Goal: Ask a question

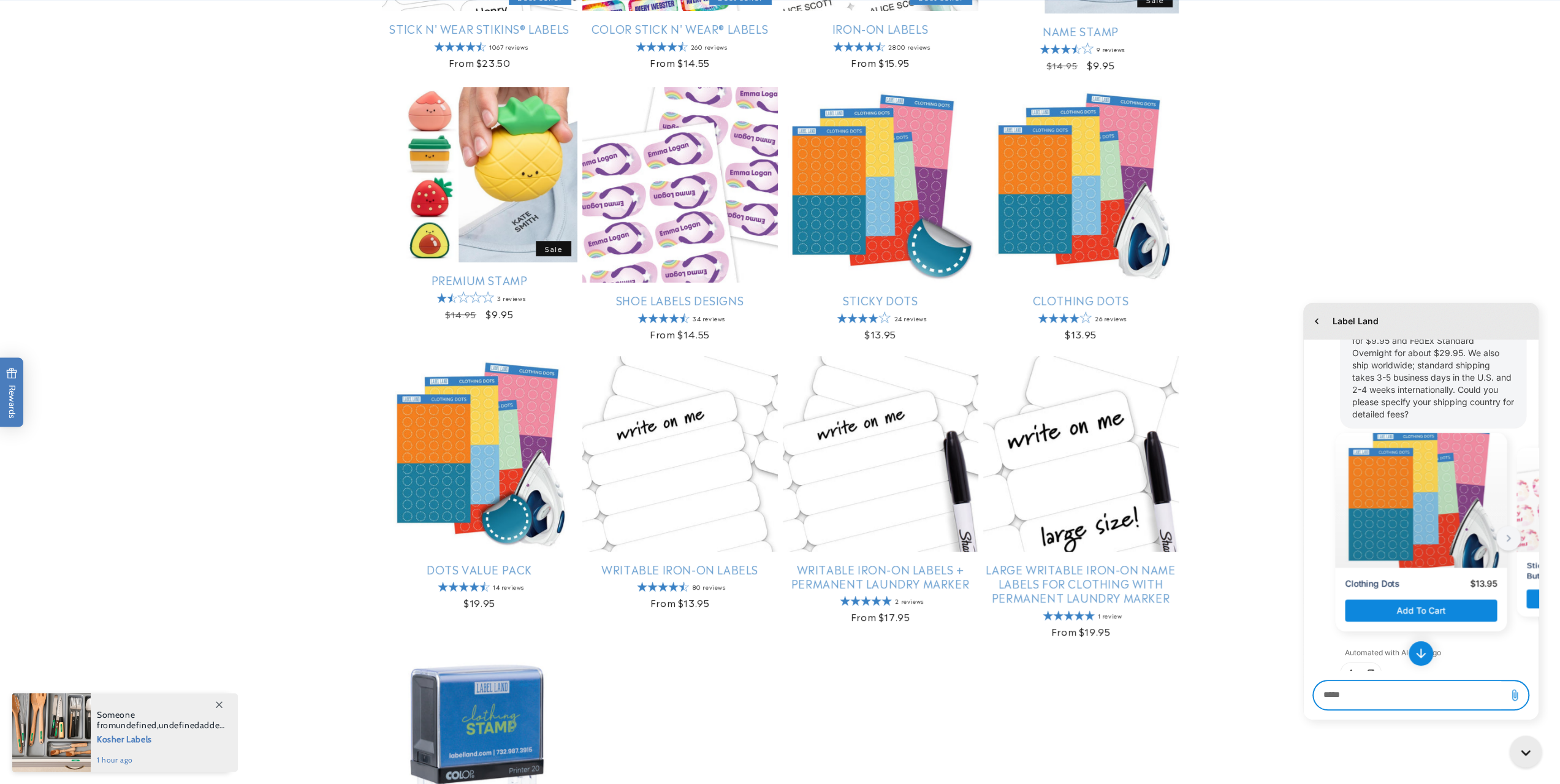
scroll to position [429, 0]
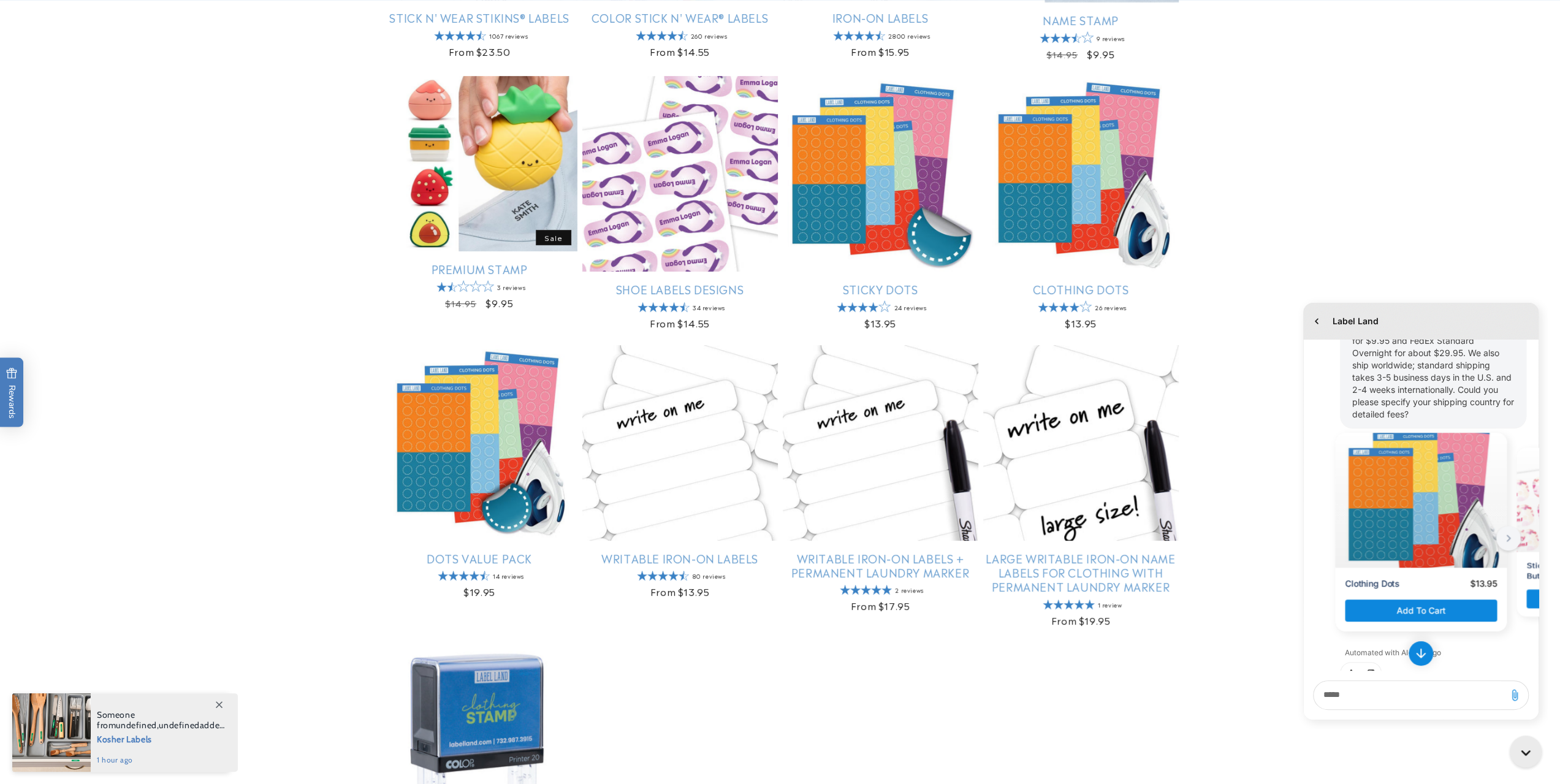
click at [1077, 174] on body "Skip to content 🎒 Back to School Sale - Save up to 20% Now! Save 15% on orders …" at bounding box center [780, 492] width 1560 height 1841
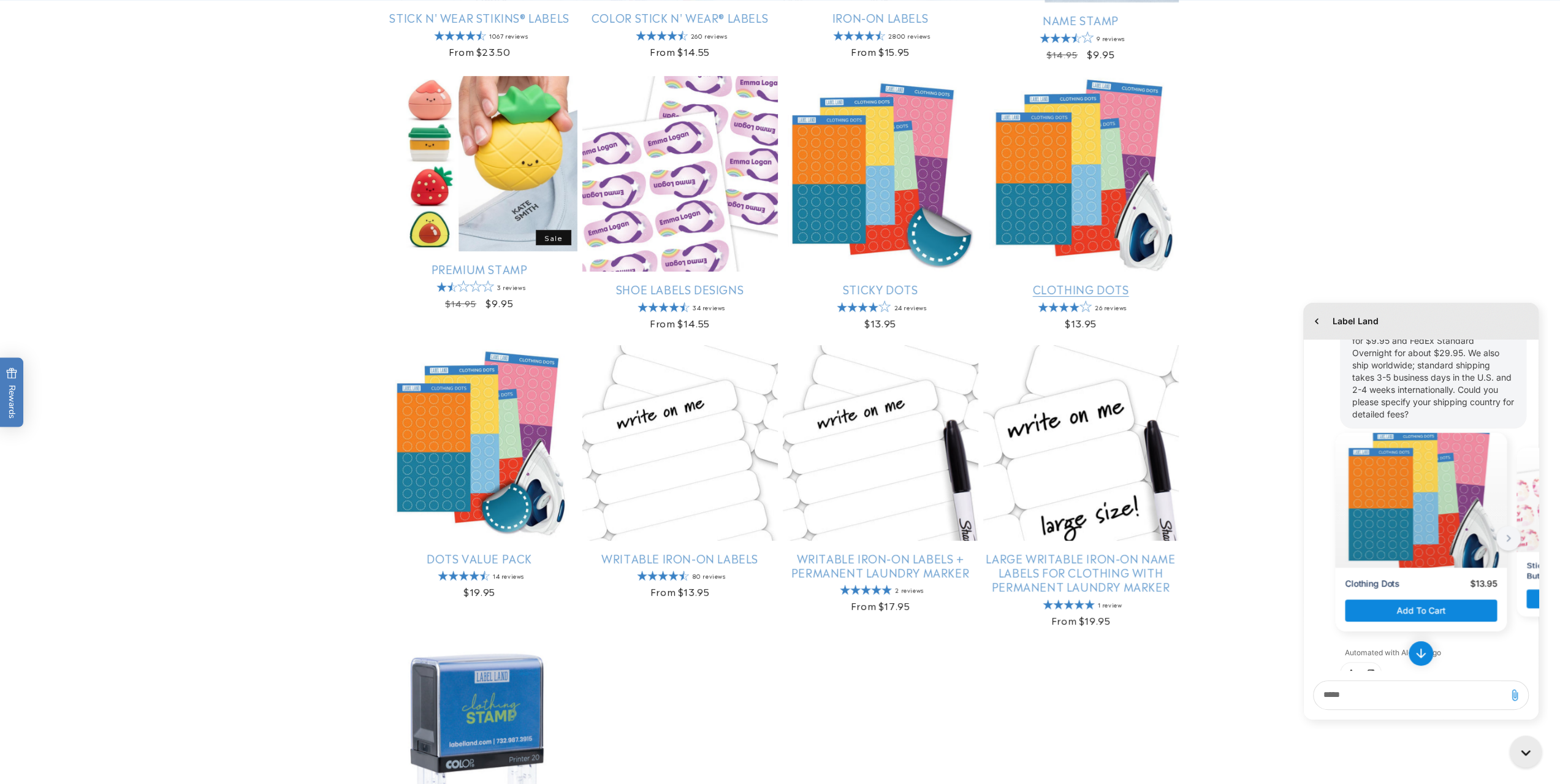
click at [1086, 282] on link "Clothing Dots" at bounding box center [1080, 288] width 196 height 14
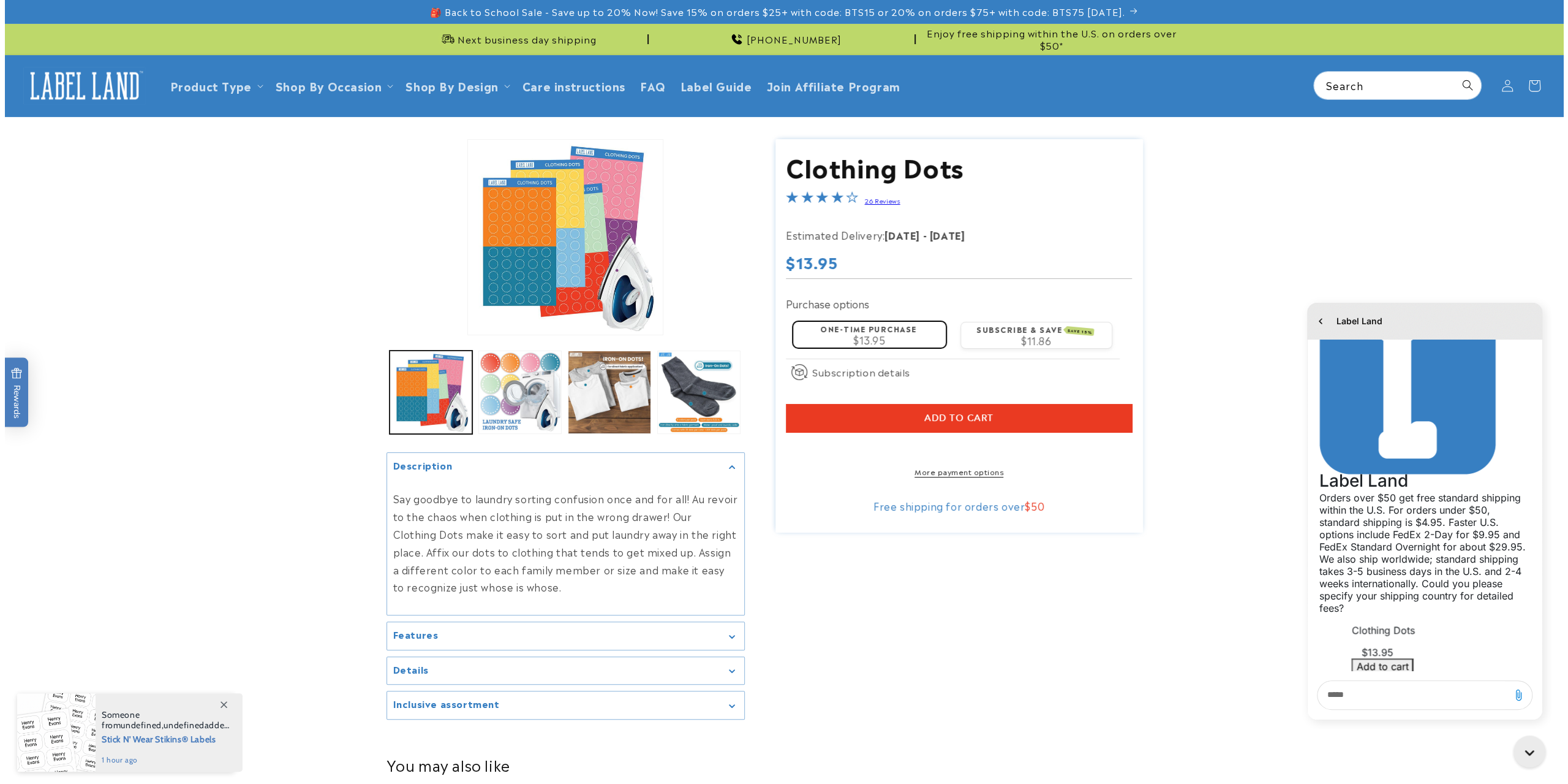
scroll to position [680, 0]
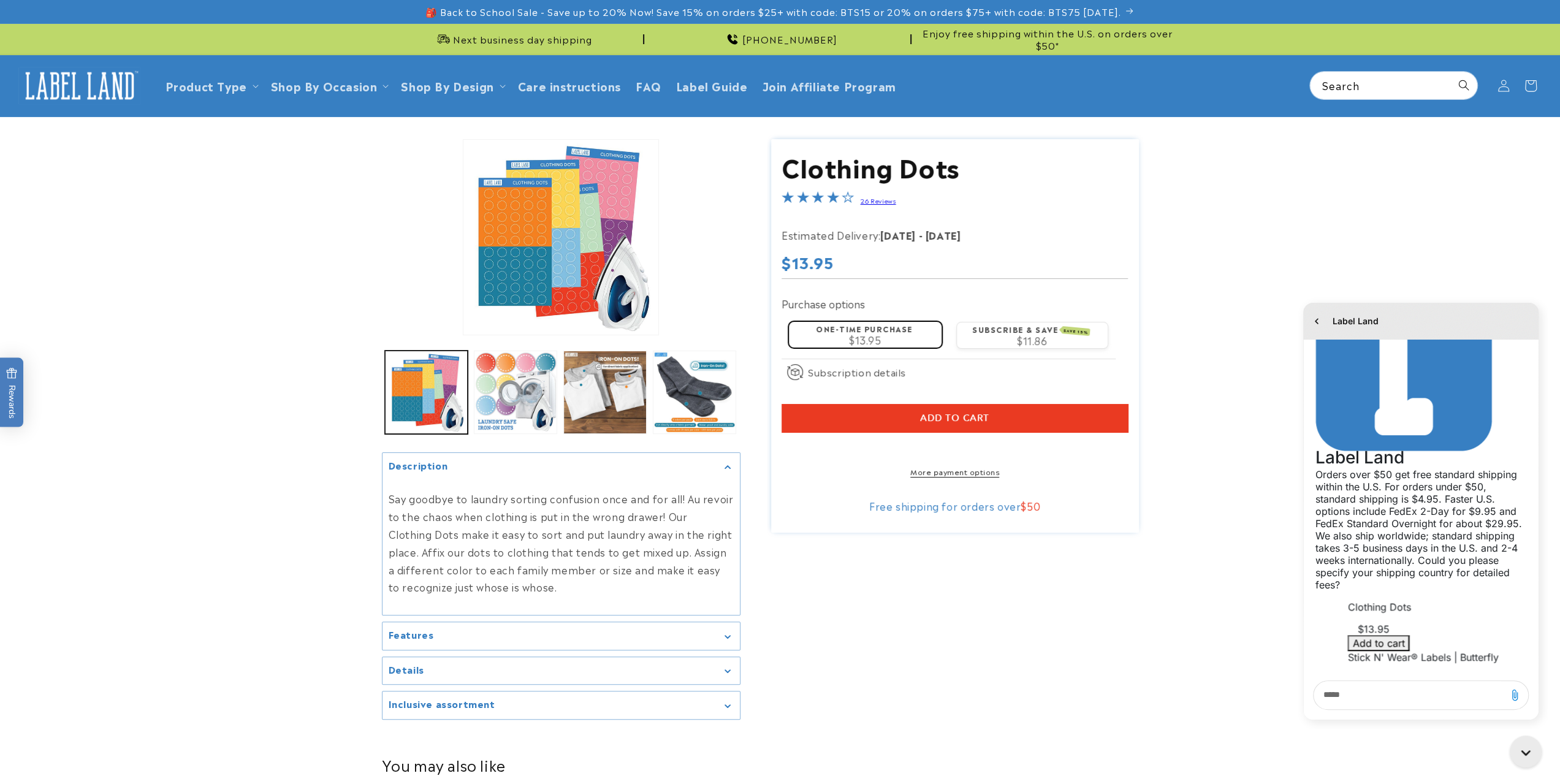
click at [464, 335] on button "Open media 1 in modal" at bounding box center [464, 335] width 0 height 0
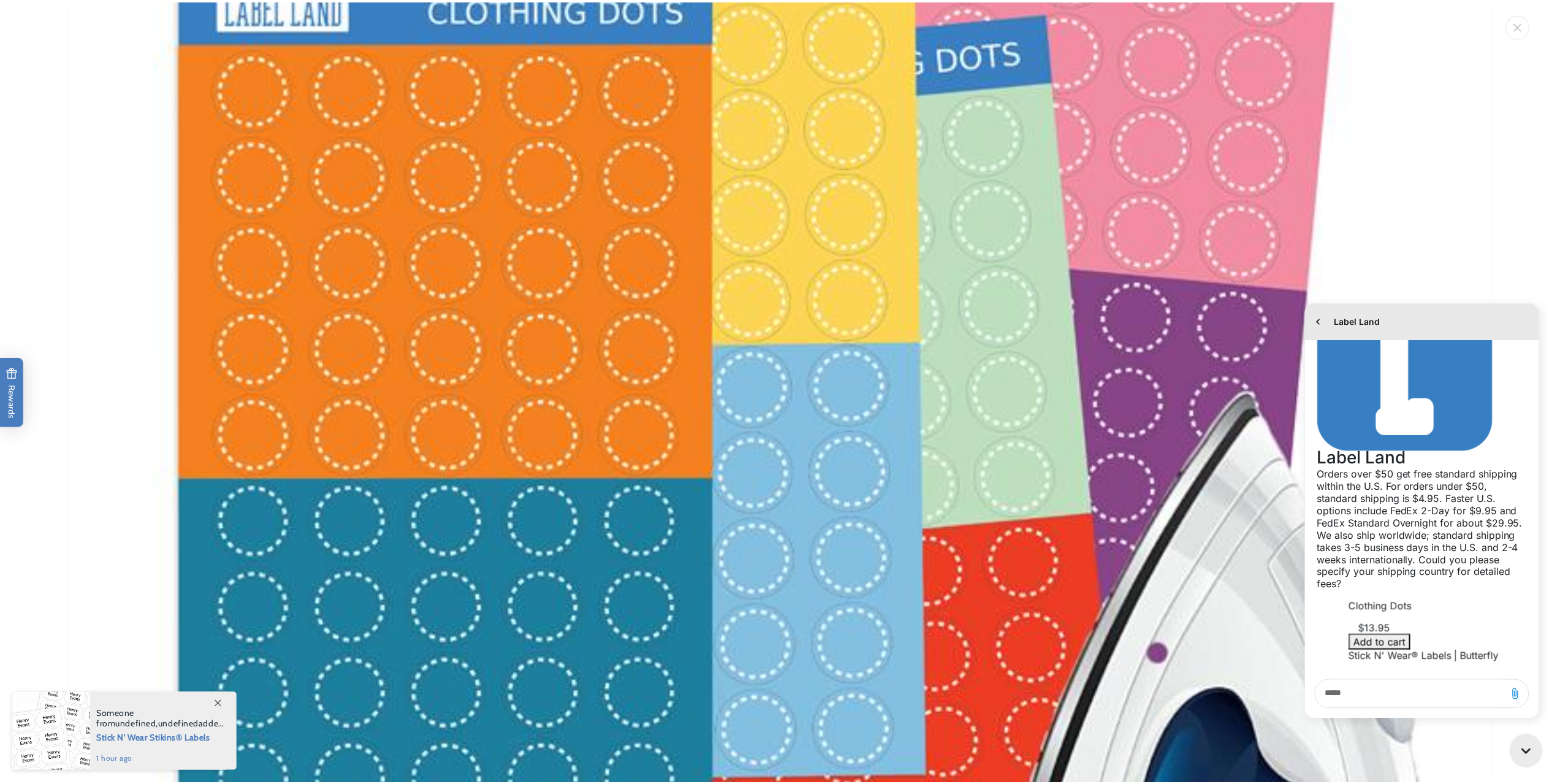
scroll to position [298, 0]
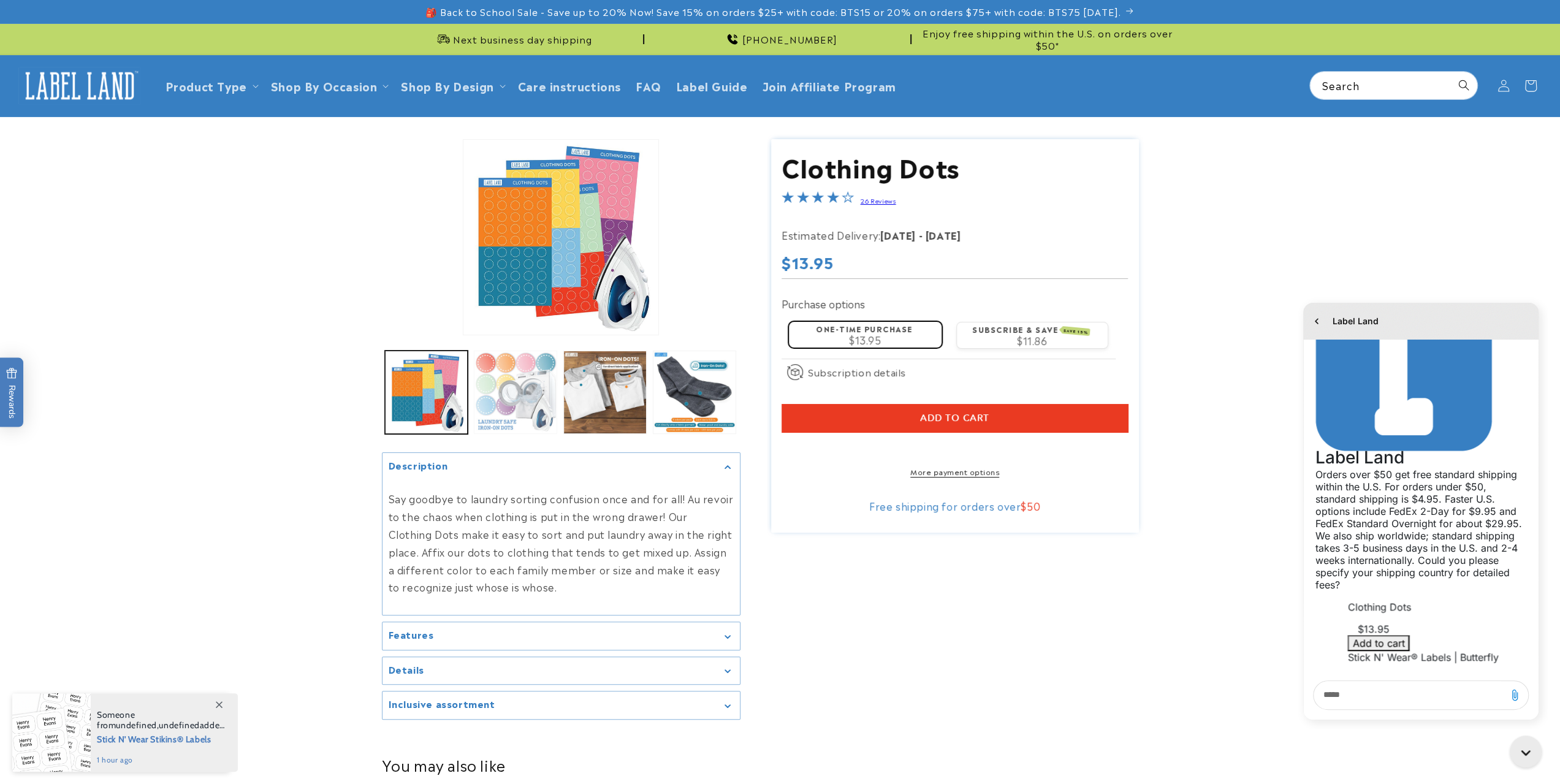
click at [513, 368] on button "Load image 2 in gallery view" at bounding box center [515, 391] width 83 height 83
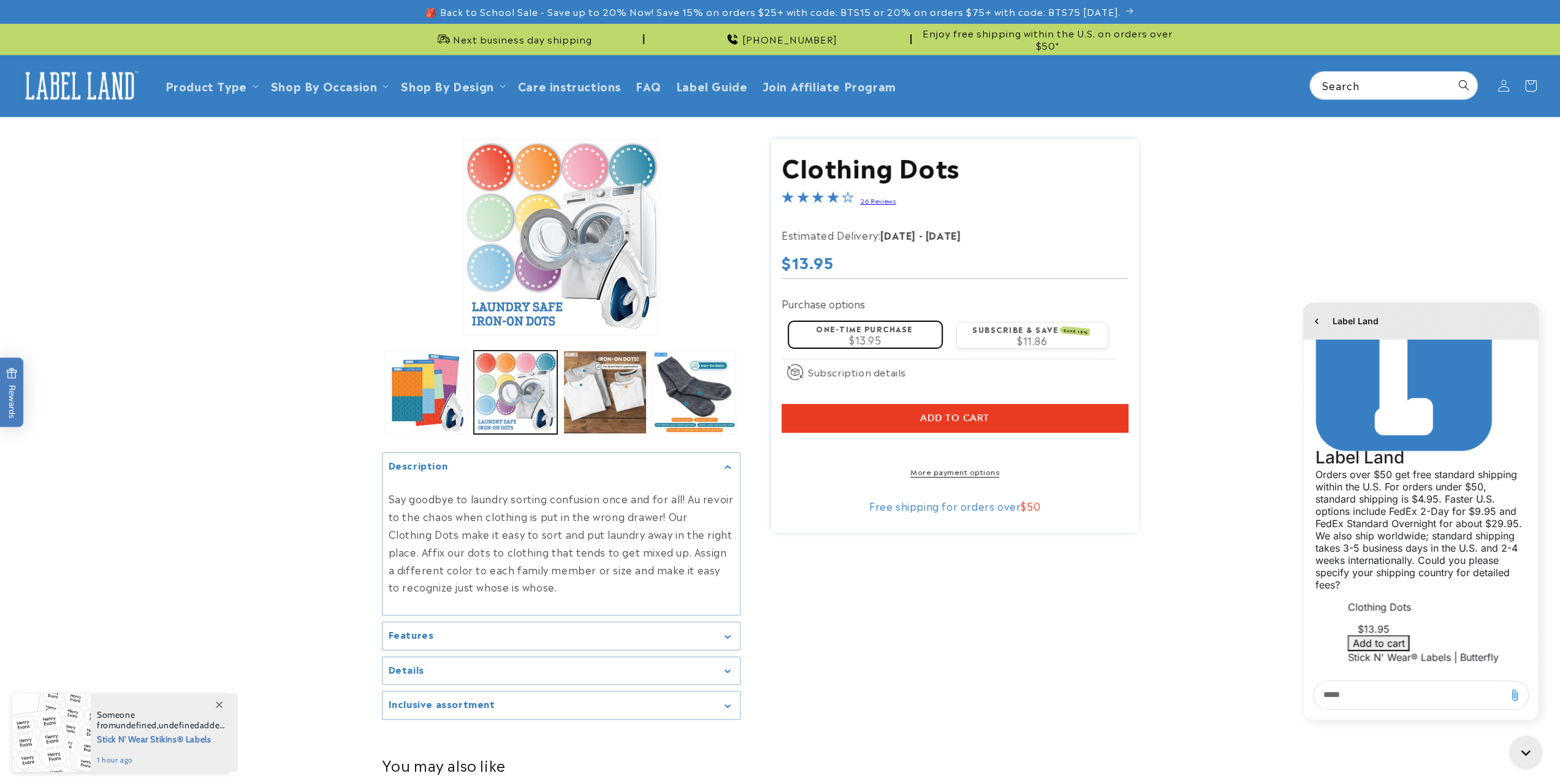
click at [518, 639] on summary "Features" at bounding box center [560, 636] width 357 height 27
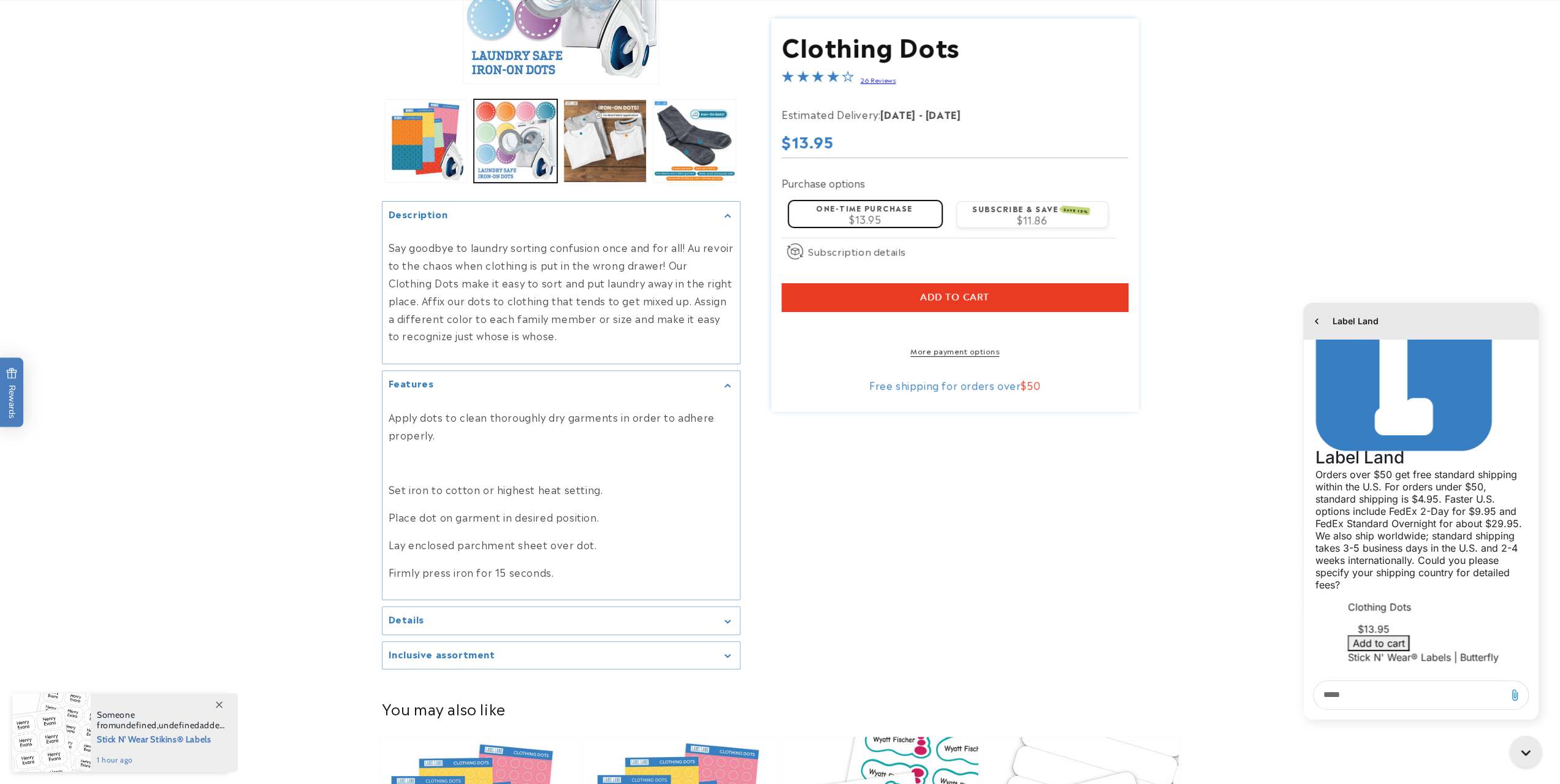
scroll to position [306, 0]
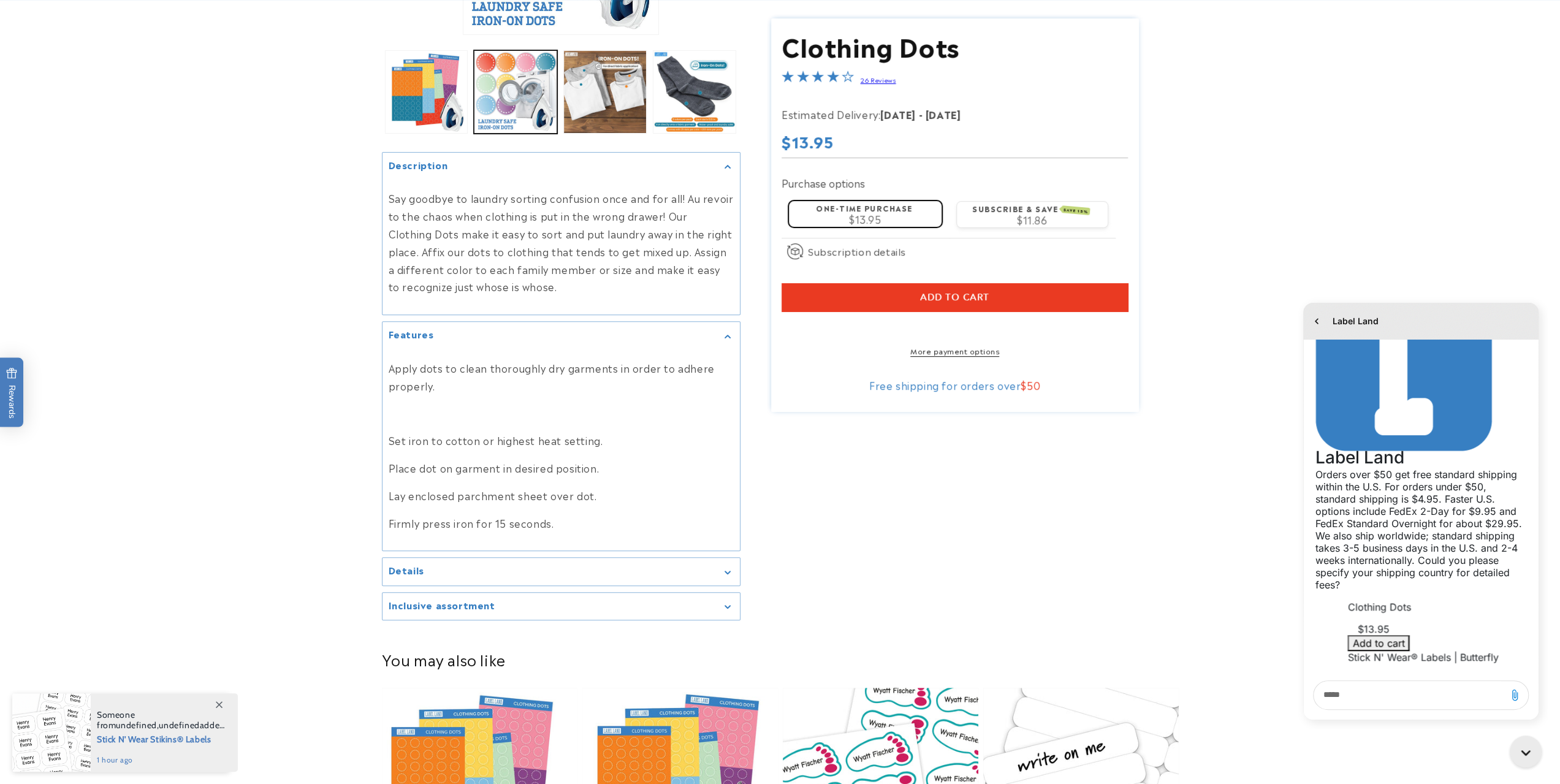
click at [553, 570] on div "Details" at bounding box center [560, 572] width 345 height 9
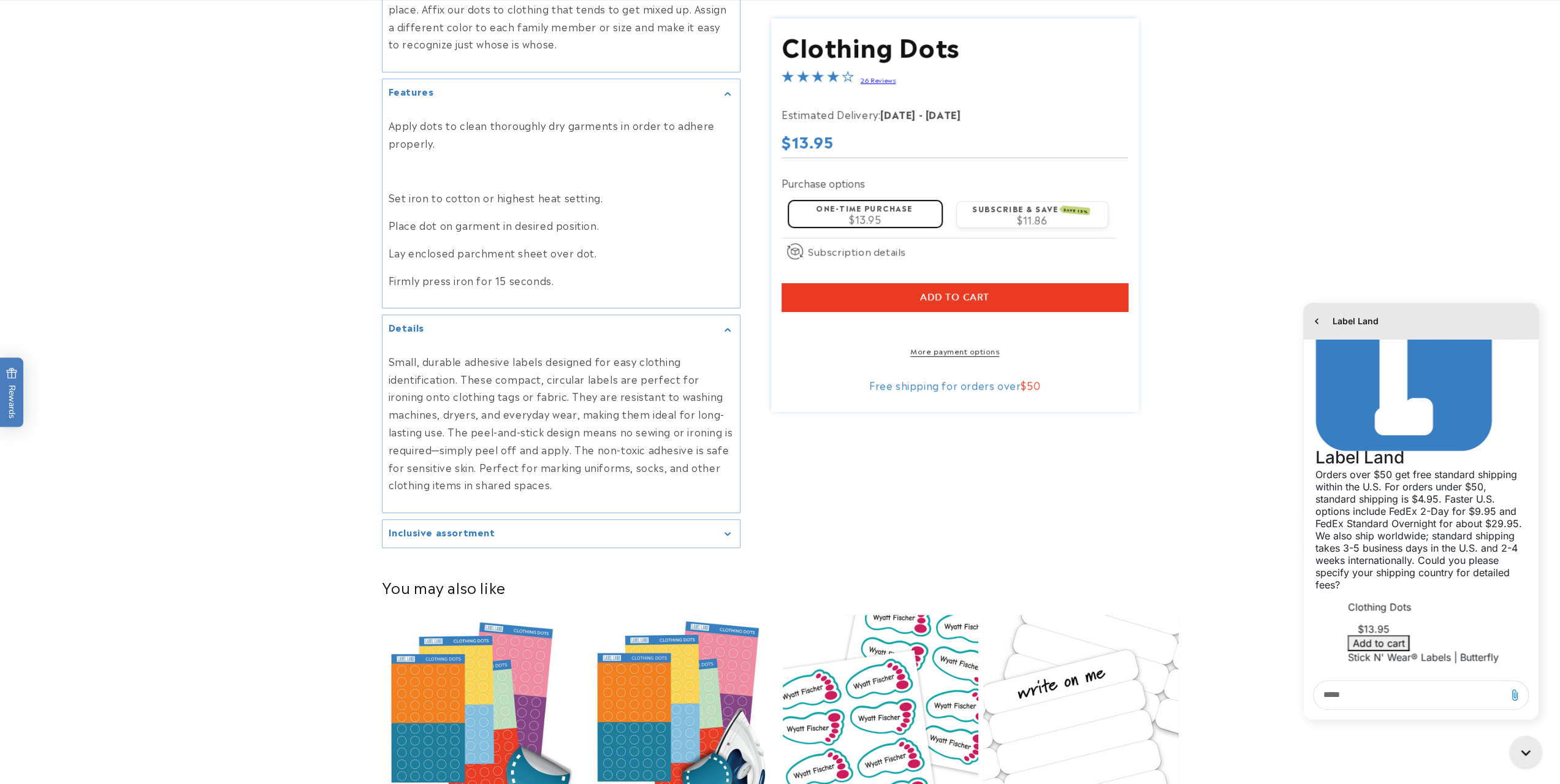
scroll to position [551, 0]
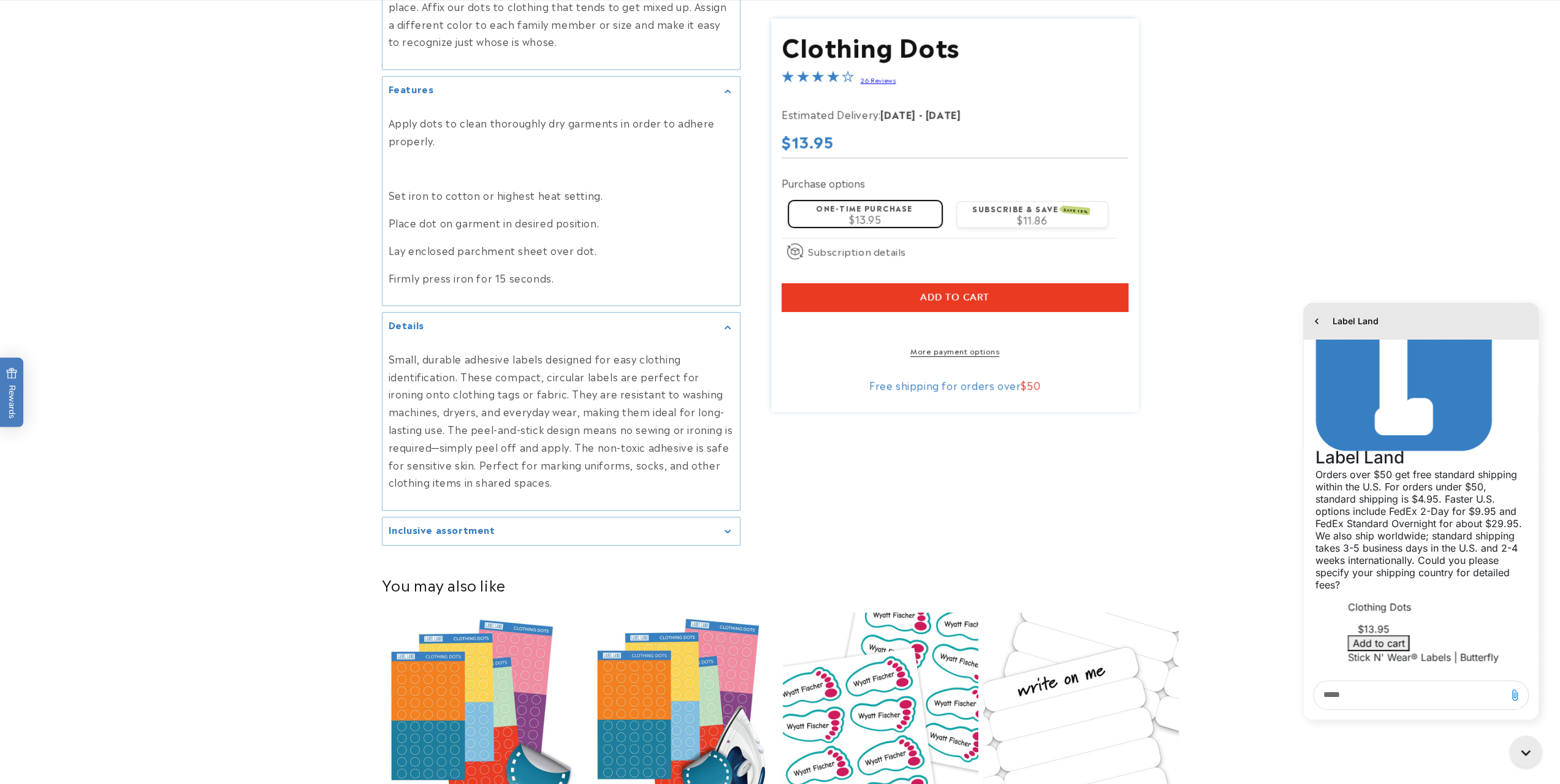
click at [576, 523] on summary "Inclusive assortment" at bounding box center [560, 531] width 357 height 27
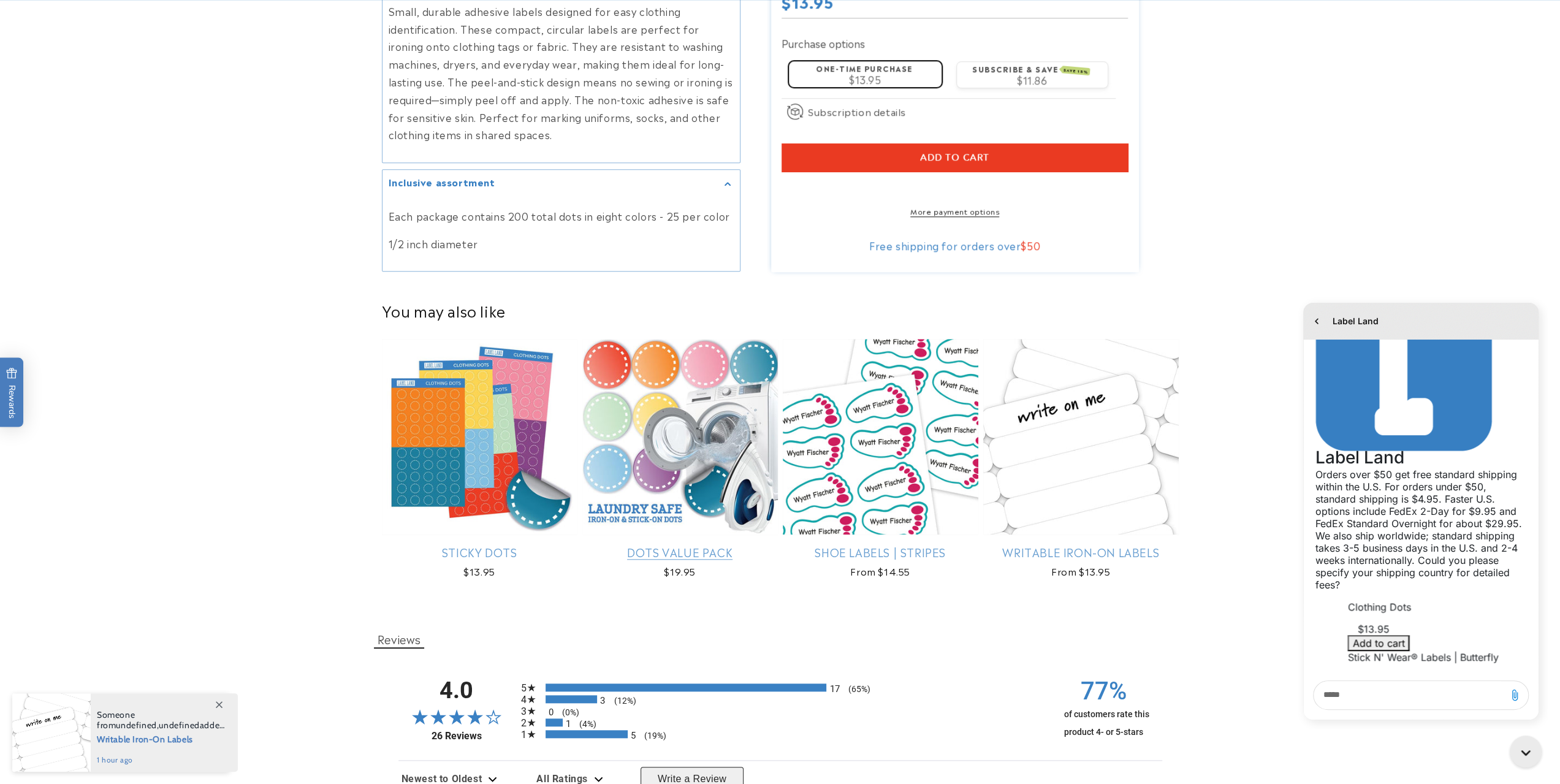
scroll to position [919, 0]
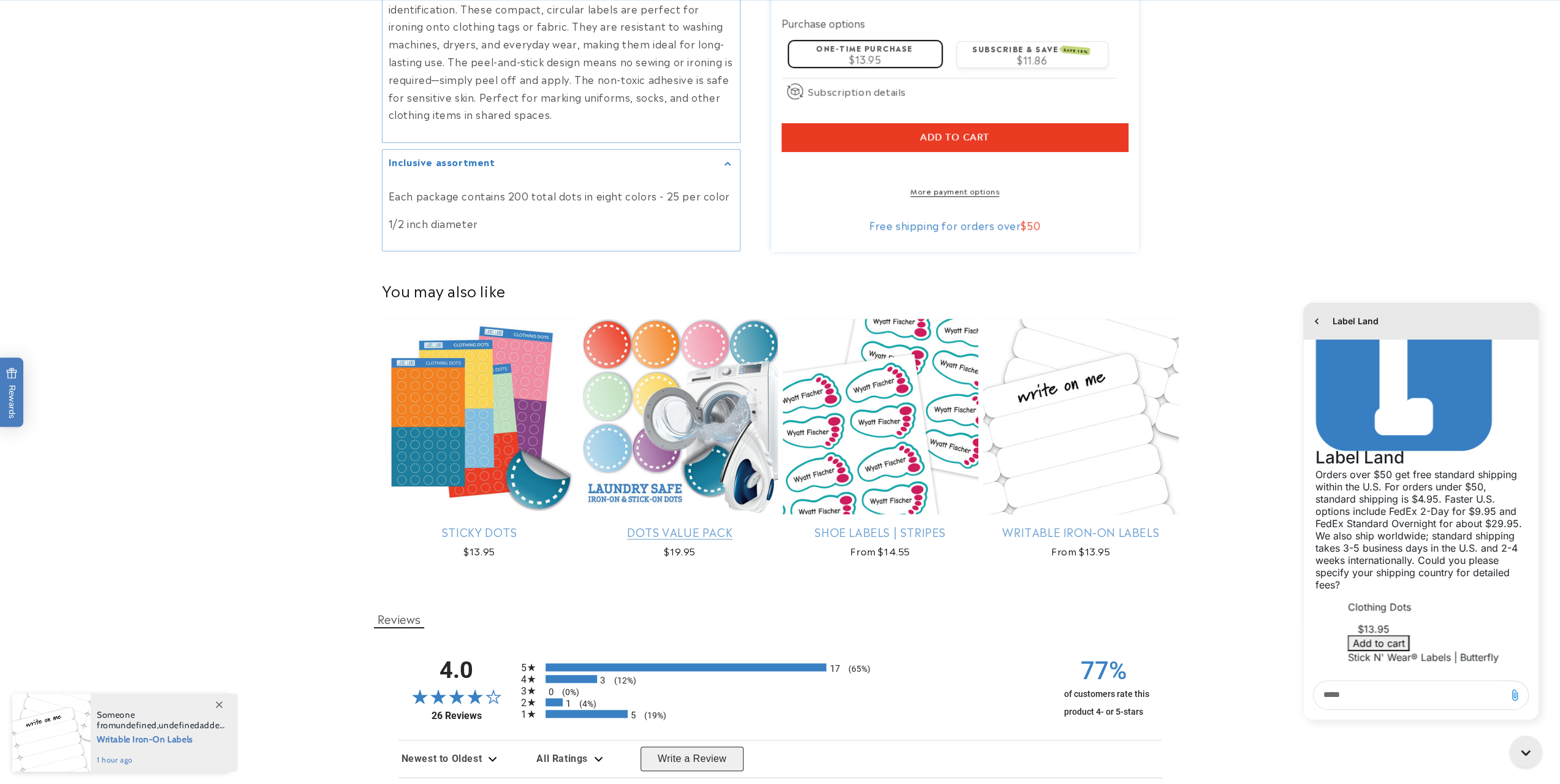
click at [655, 524] on link "Dots Value Pack" at bounding box center [680, 531] width 196 height 14
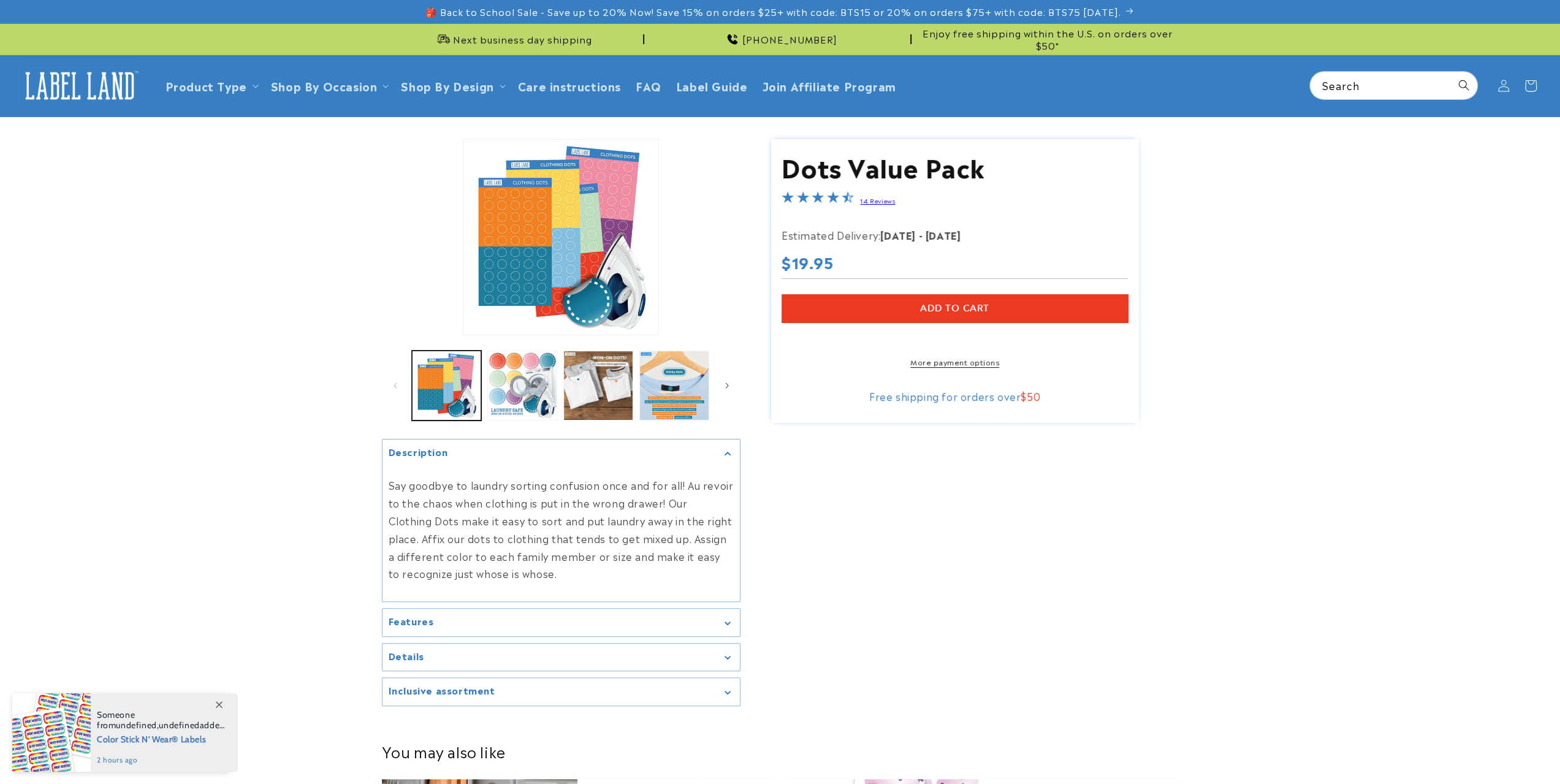
click at [526, 624] on div "Features" at bounding box center [560, 622] width 345 height 9
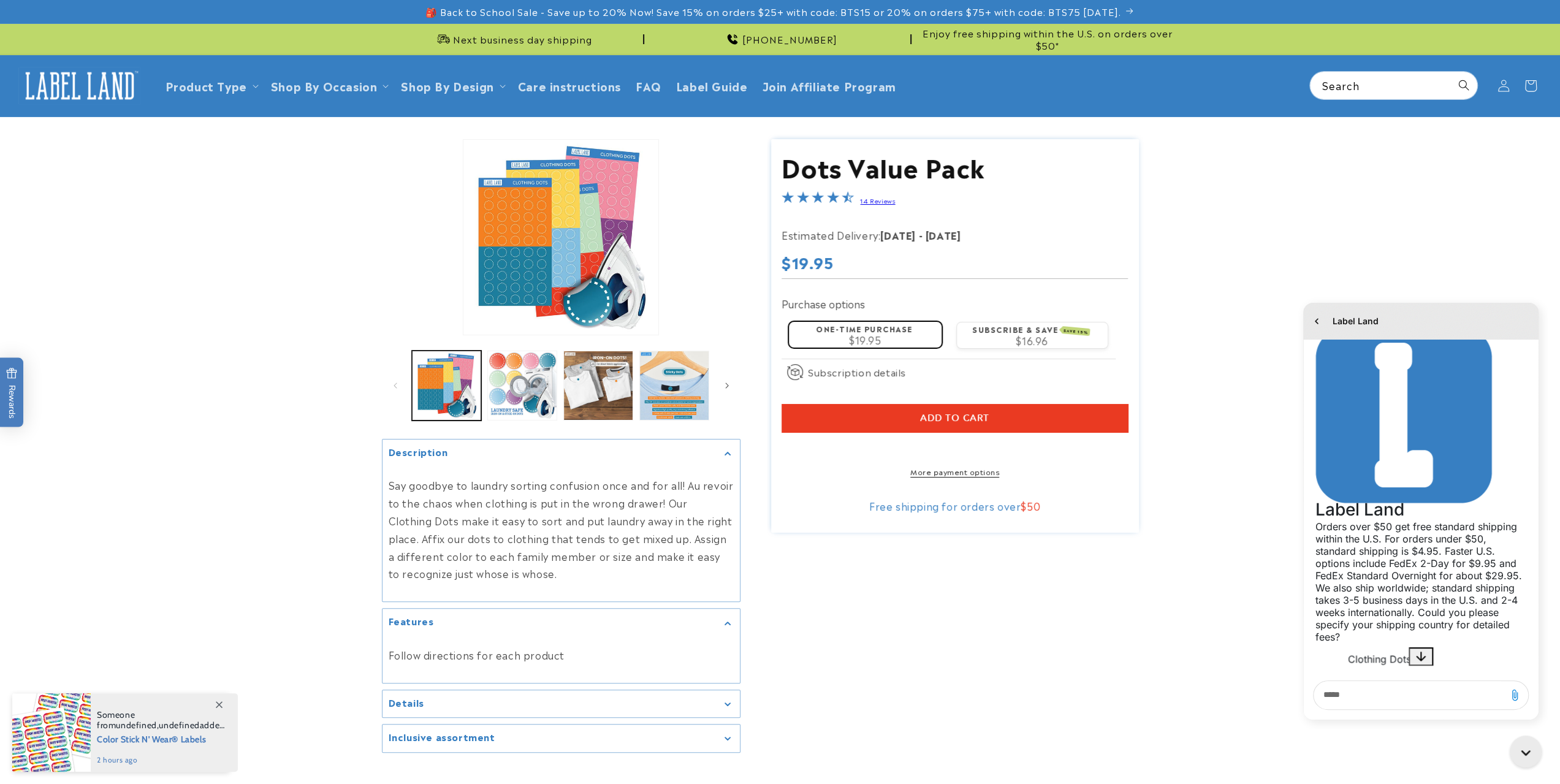
scroll to position [680, 0]
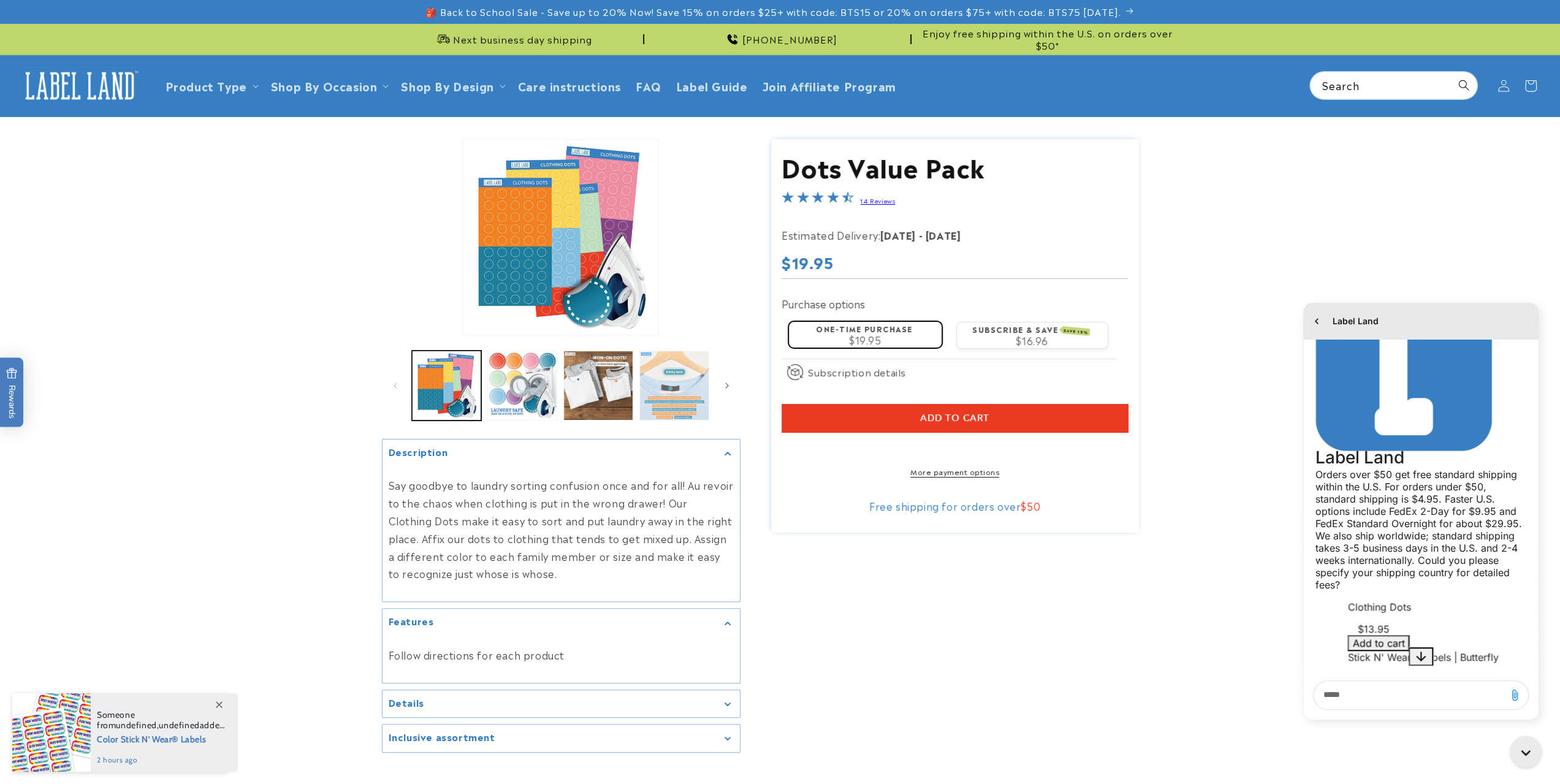
click at [660, 401] on button "Load image 4 in gallery view" at bounding box center [675, 385] width 70 height 70
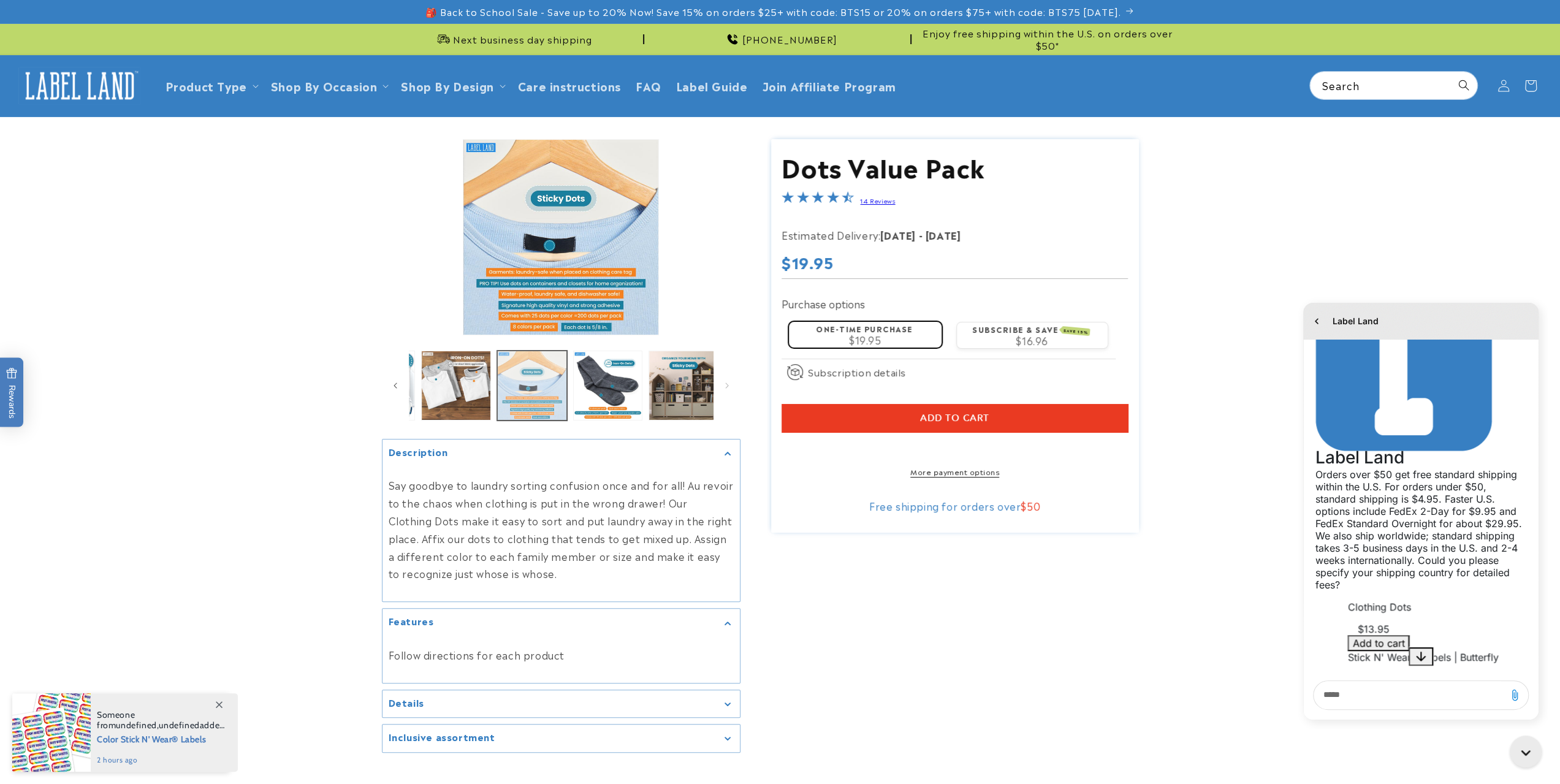
scroll to position [0, 150]
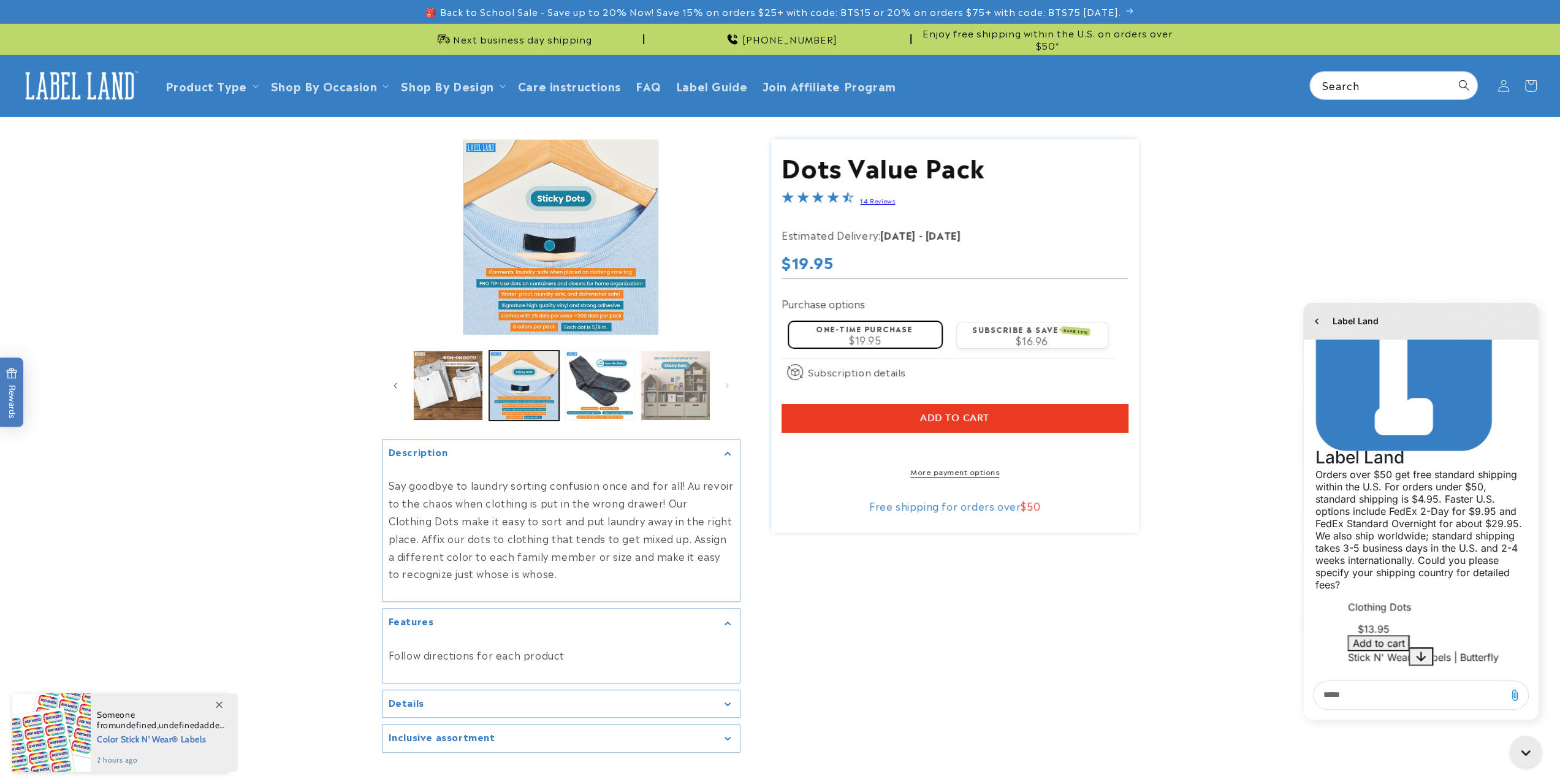
click at [662, 387] on button "Load image 6 in gallery view" at bounding box center [675, 385] width 70 height 70
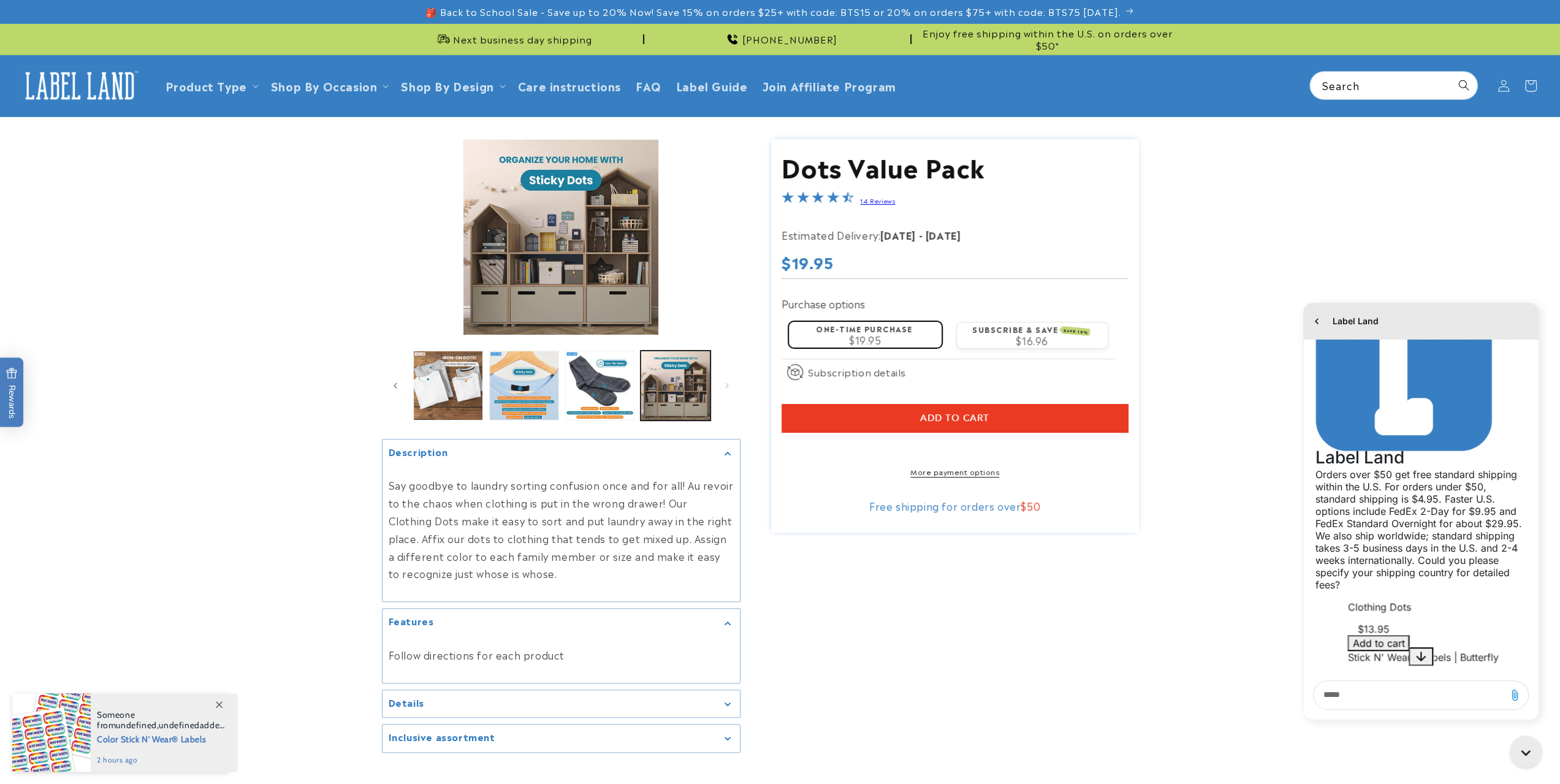
click at [409, 403] on ul "Gallery Viewer" at bounding box center [561, 385] width 305 height 76
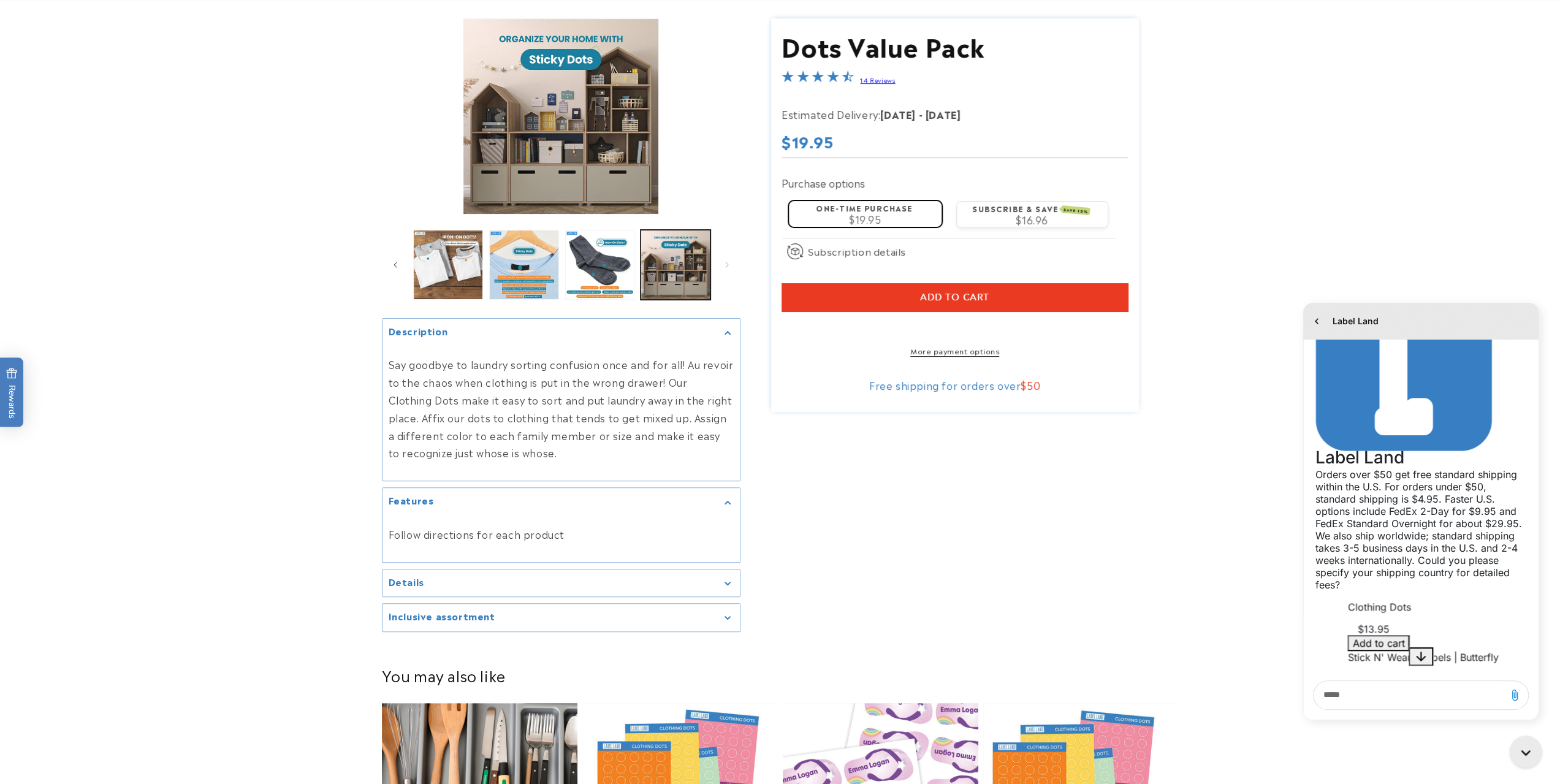
scroll to position [183, 0]
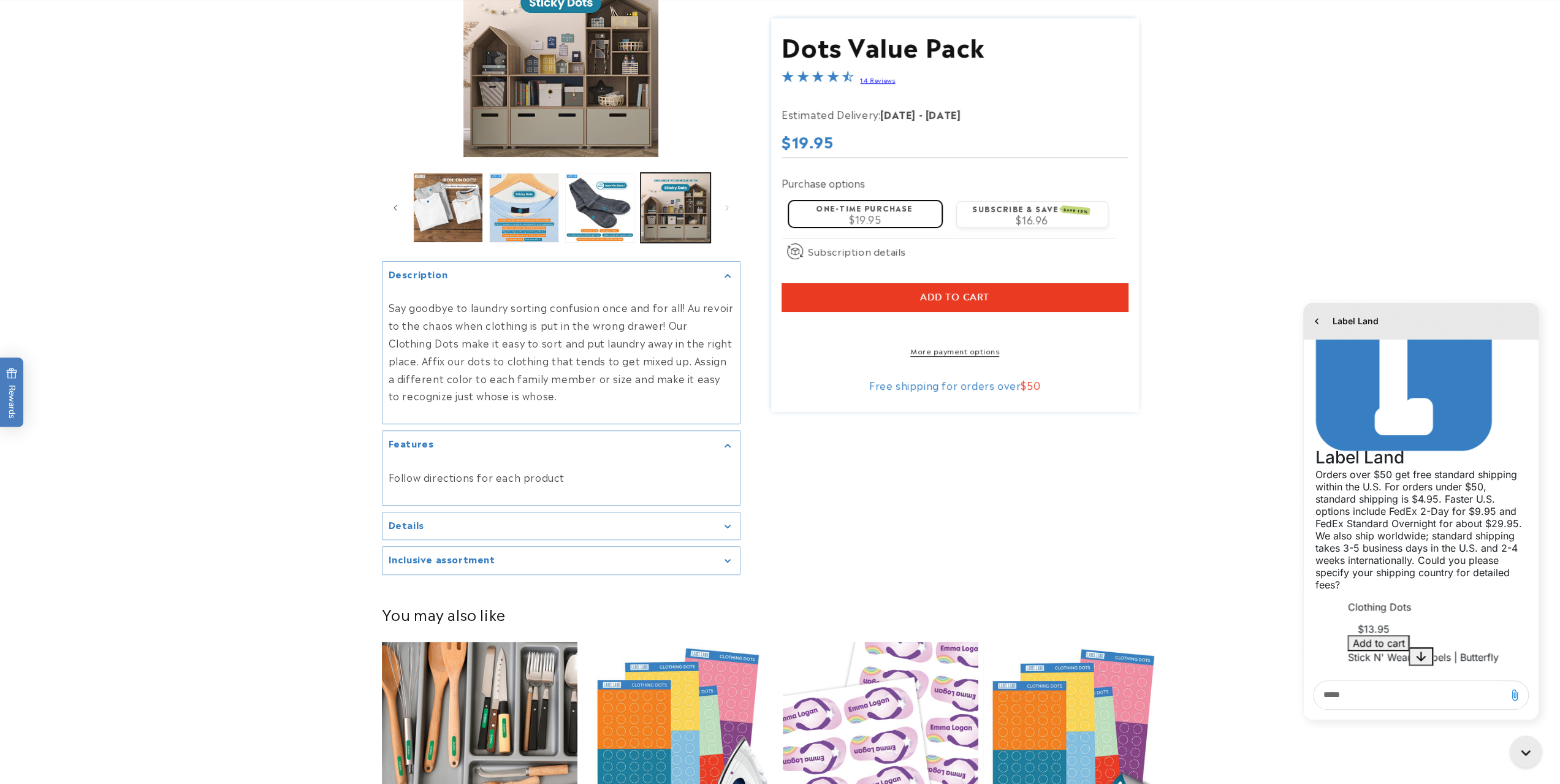
click at [554, 521] on div "Details" at bounding box center [560, 526] width 345 height 9
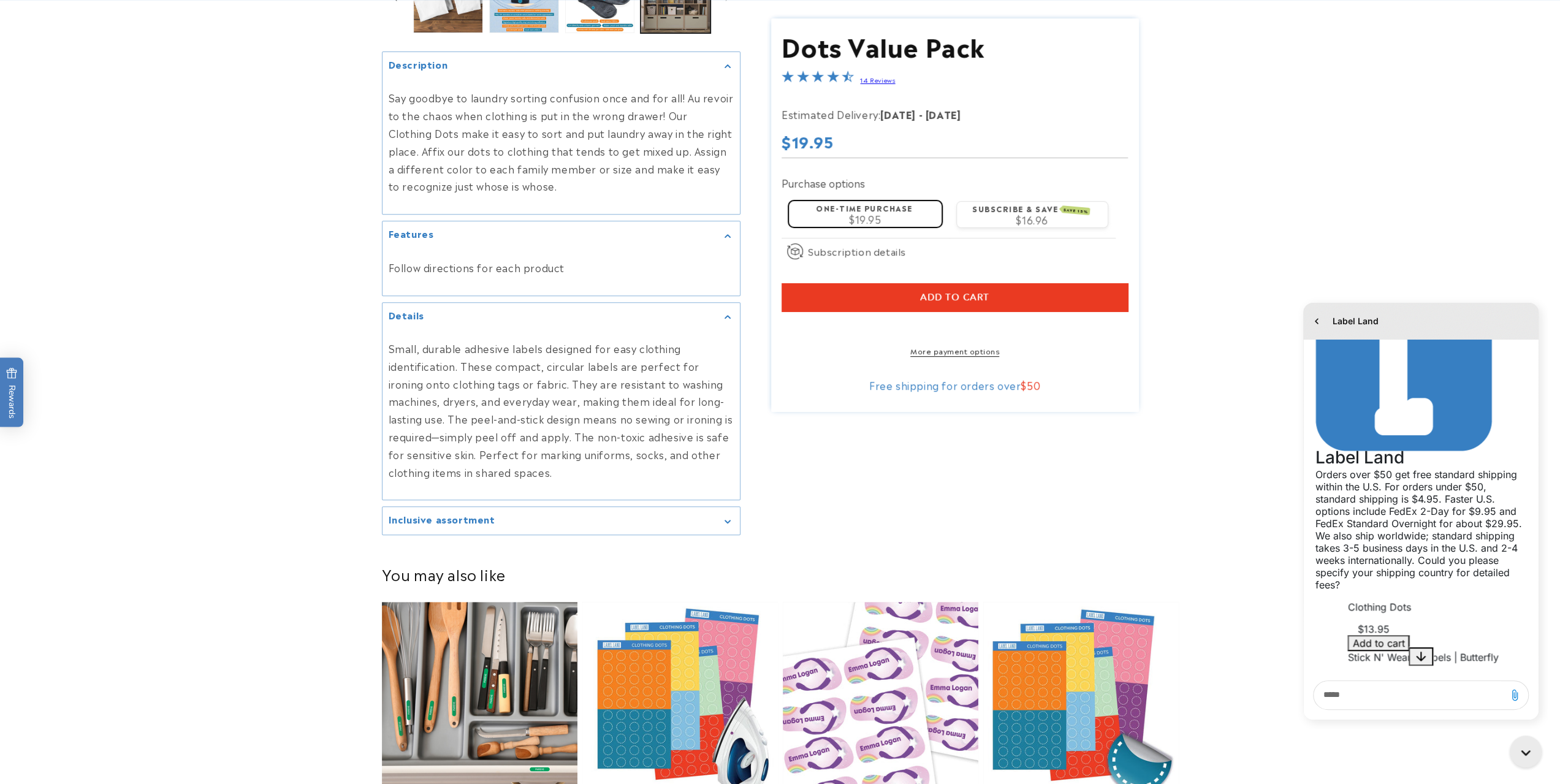
scroll to position [429, 0]
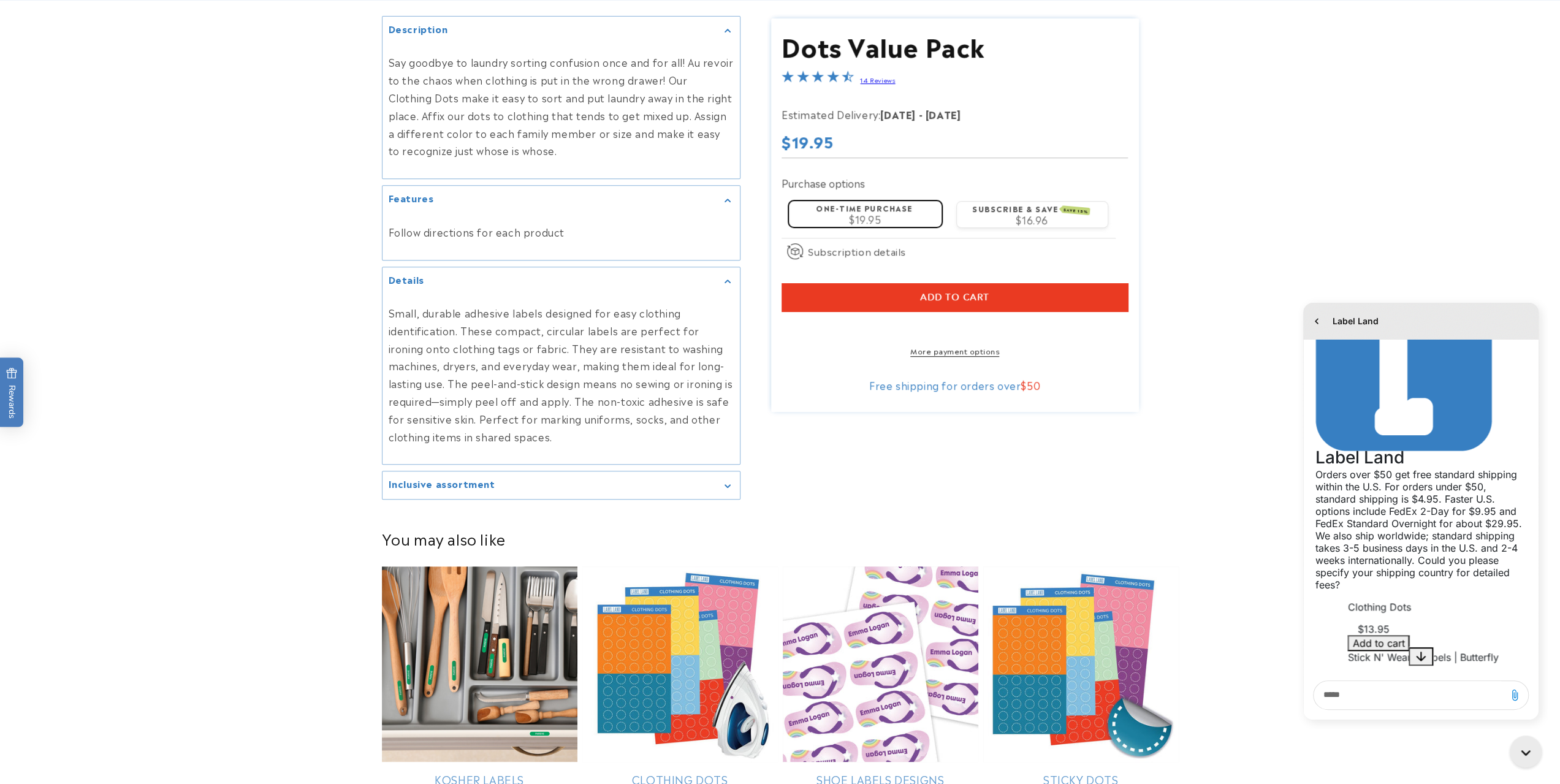
click at [577, 485] on div "Inclusive assortment" at bounding box center [560, 485] width 345 height 9
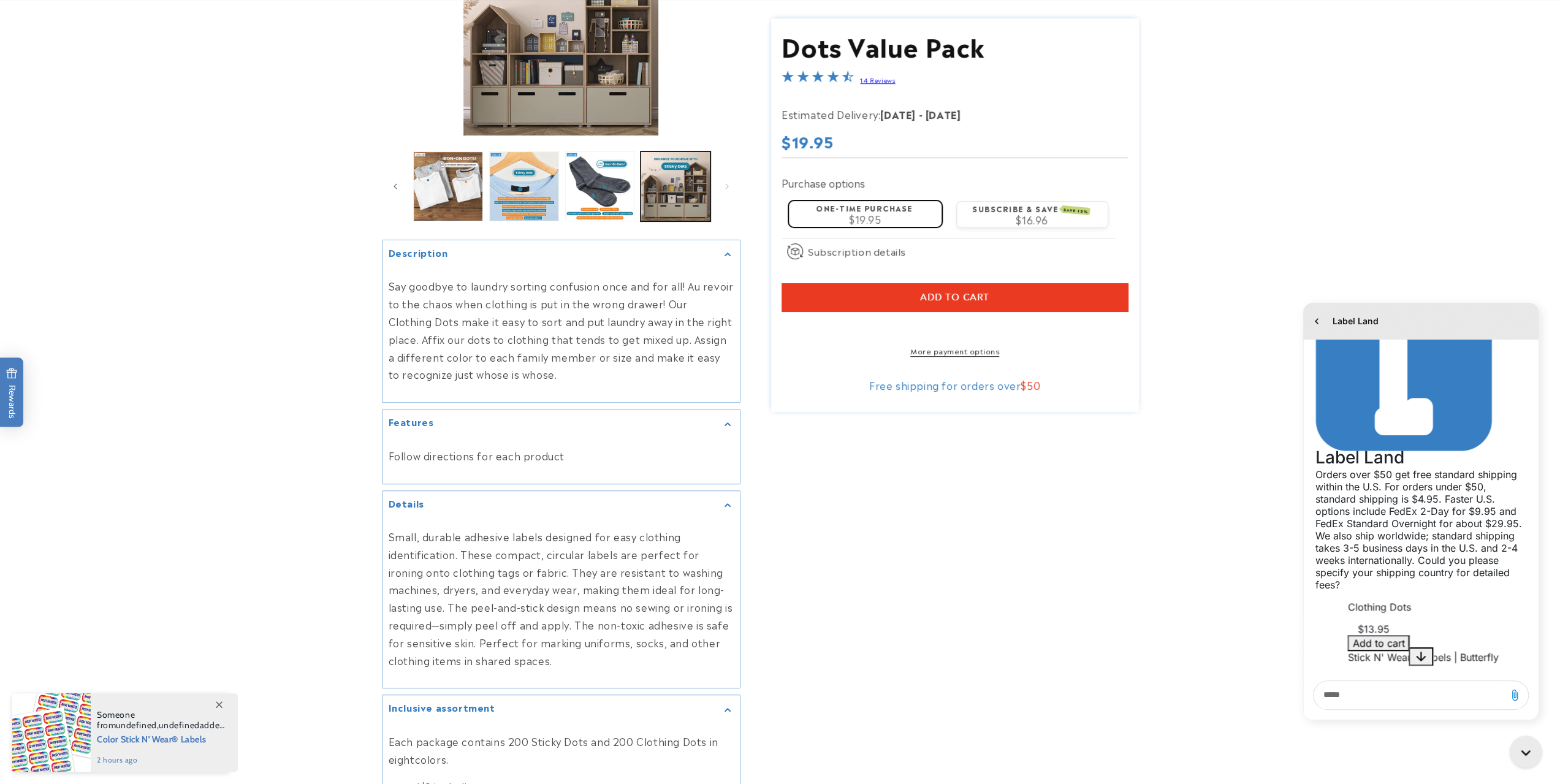
scroll to position [61, 0]
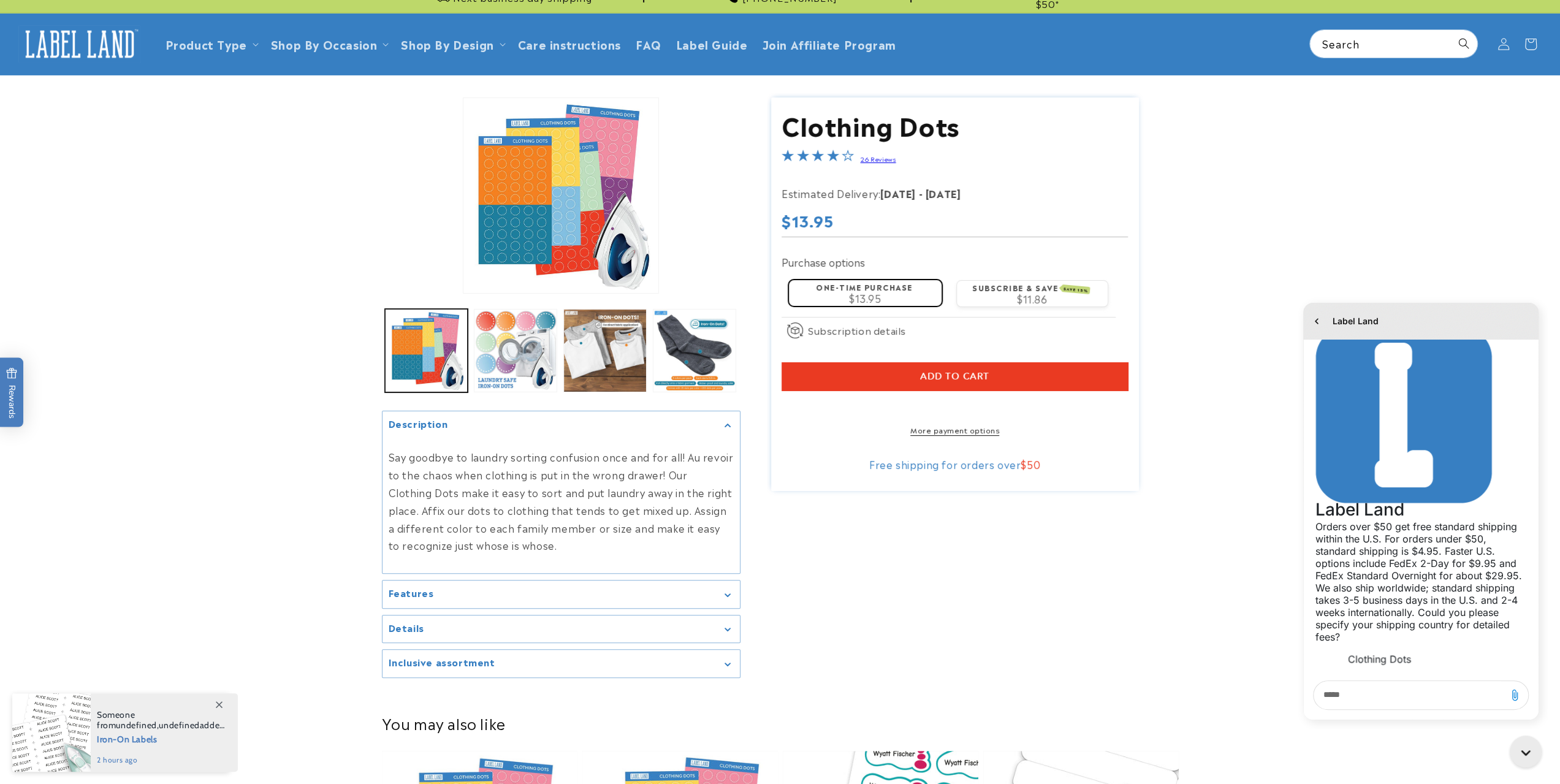
scroll to position [680, 0]
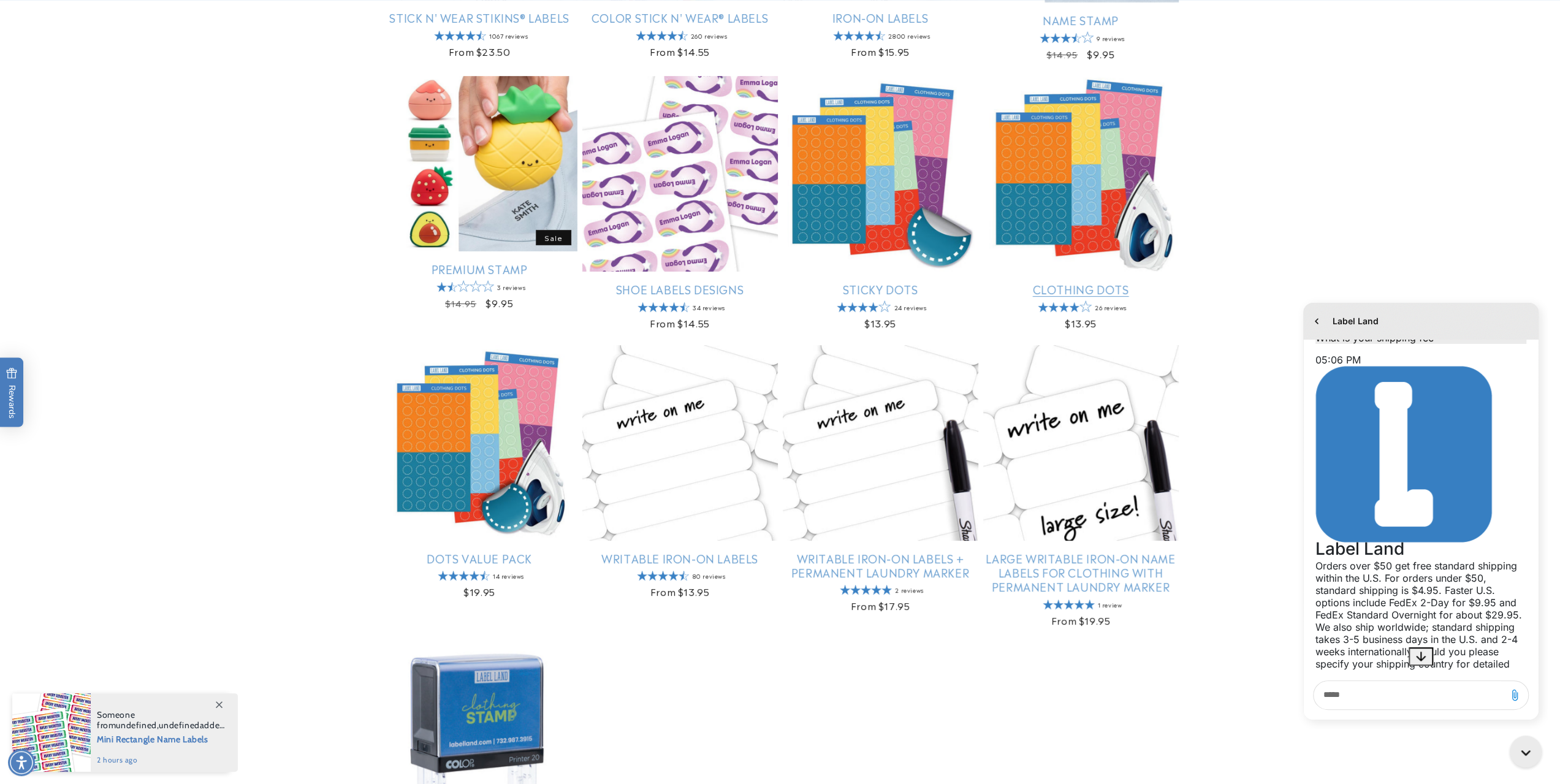
scroll to position [680, 0]
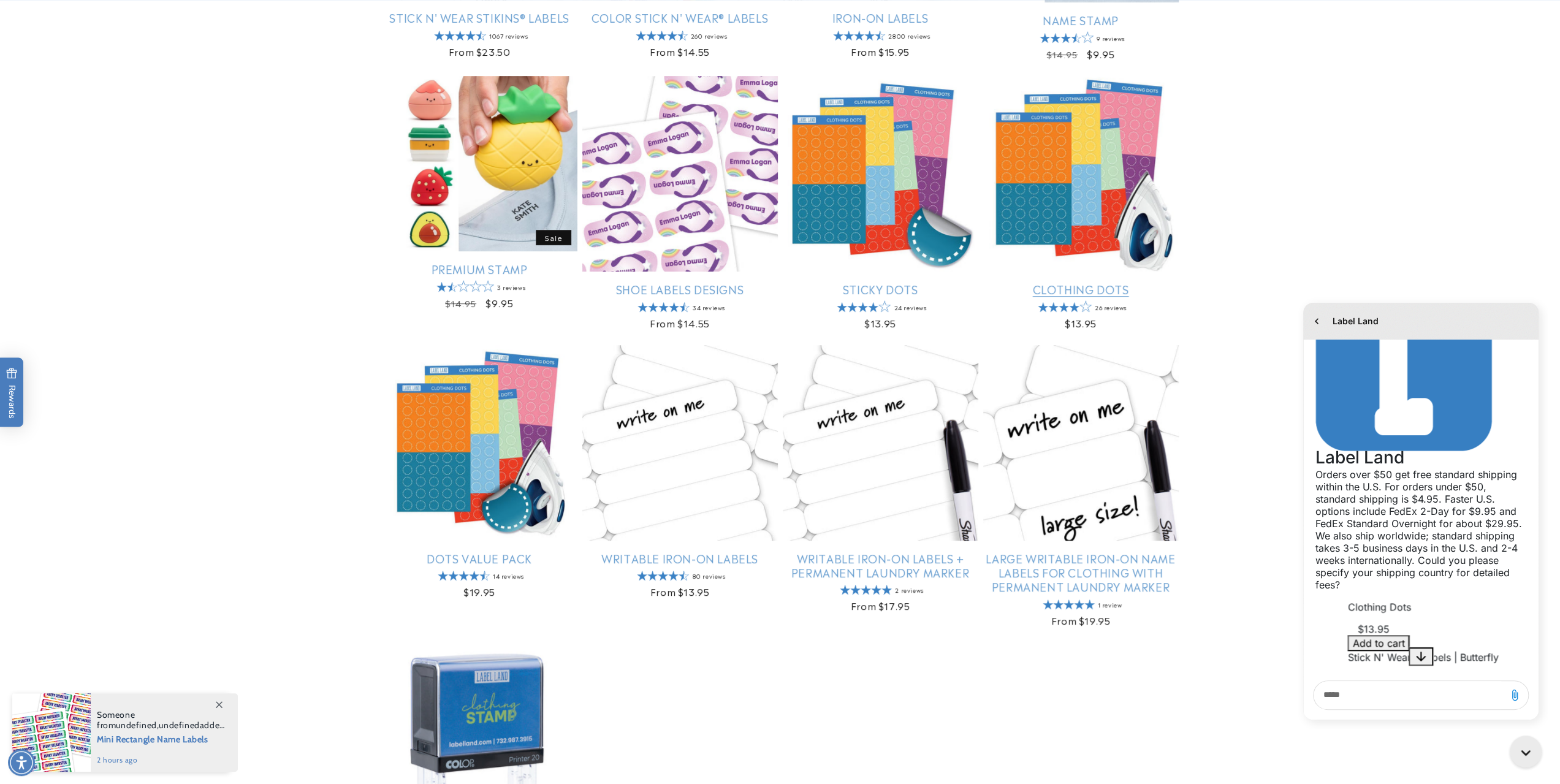
click at [1083, 282] on link "Clothing Dots" at bounding box center [1080, 288] width 196 height 14
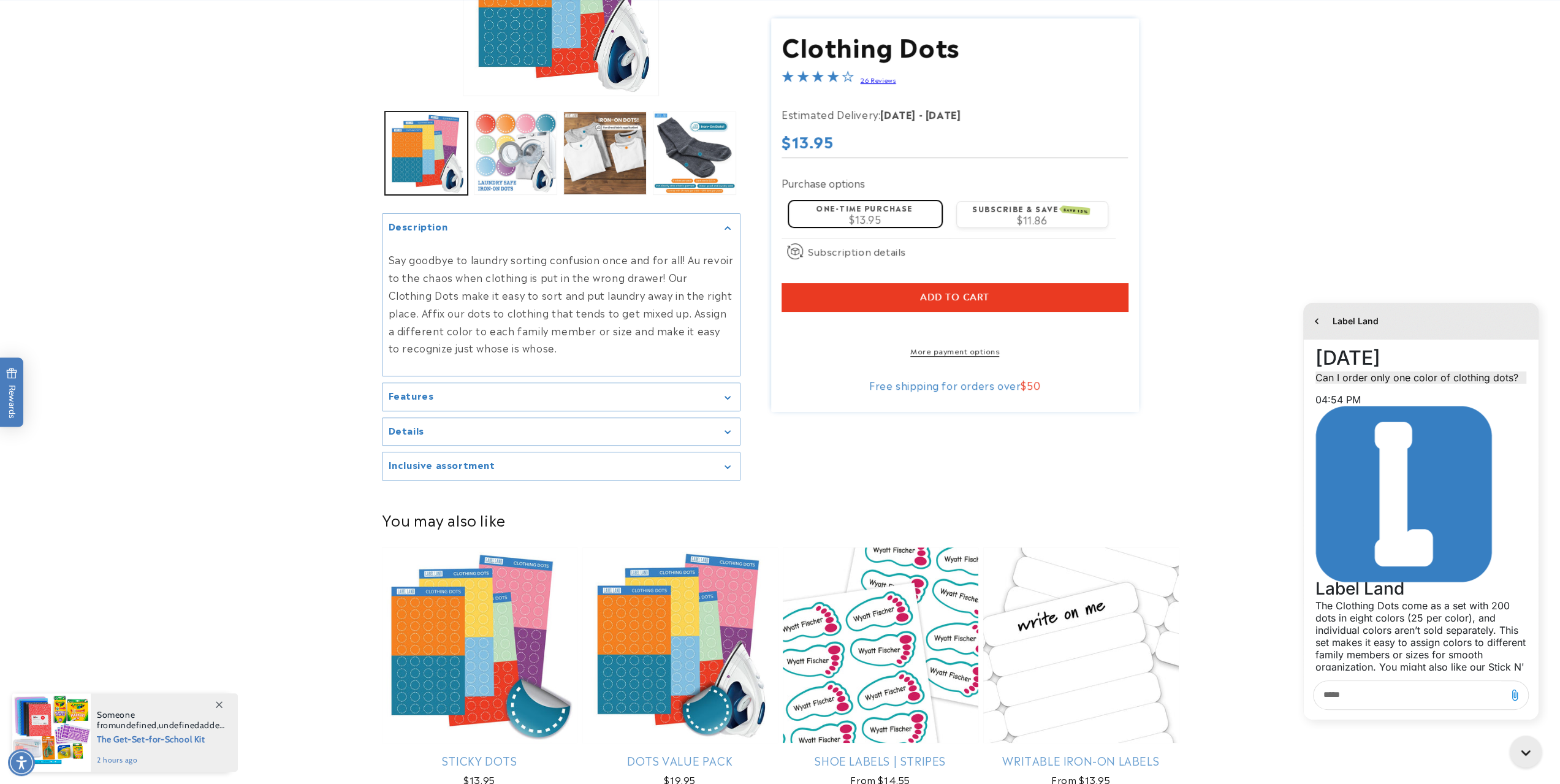
click at [490, 464] on h2 "Inclusive assortment" at bounding box center [442, 464] width 107 height 12
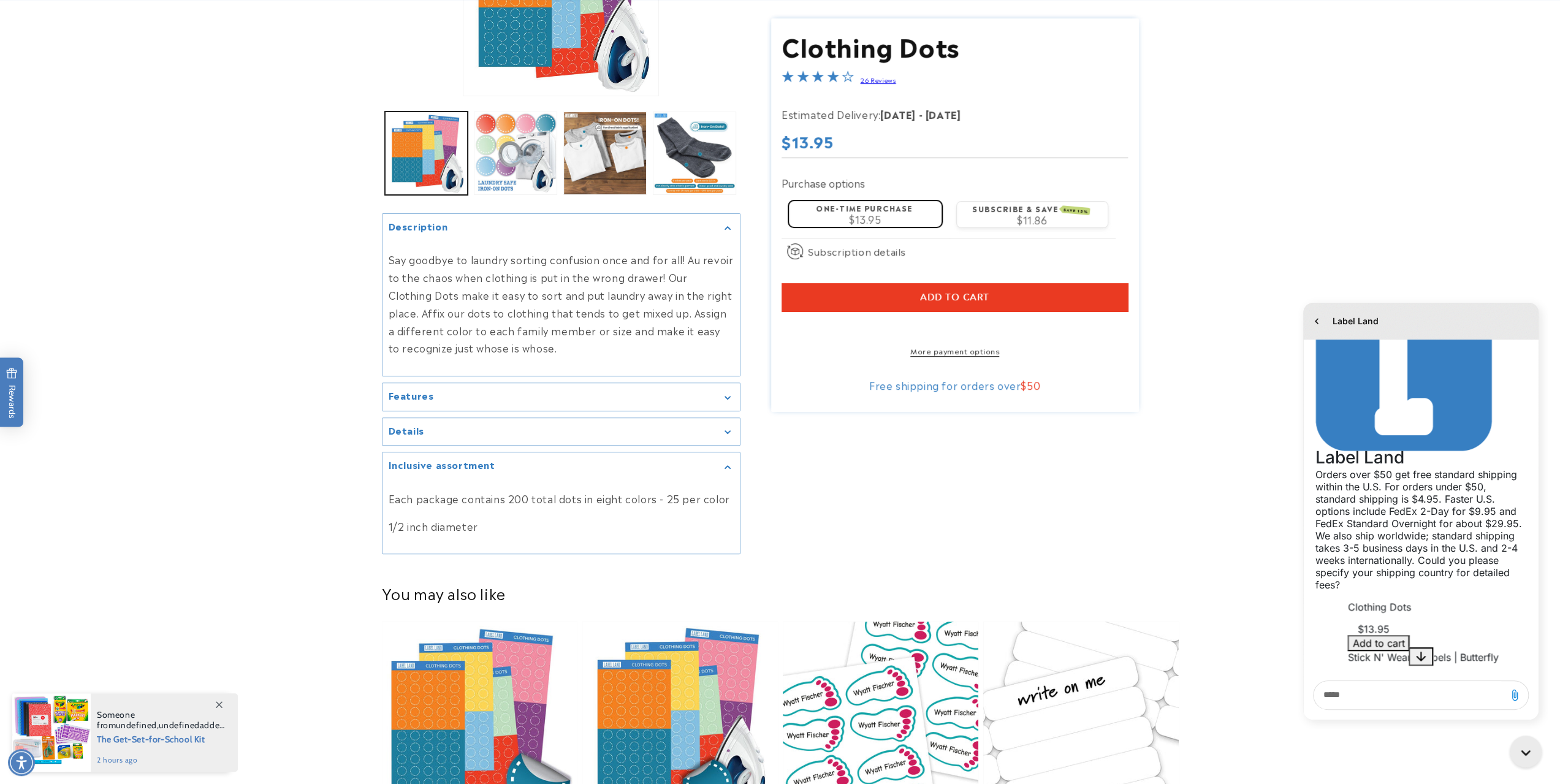
scroll to position [680, 0]
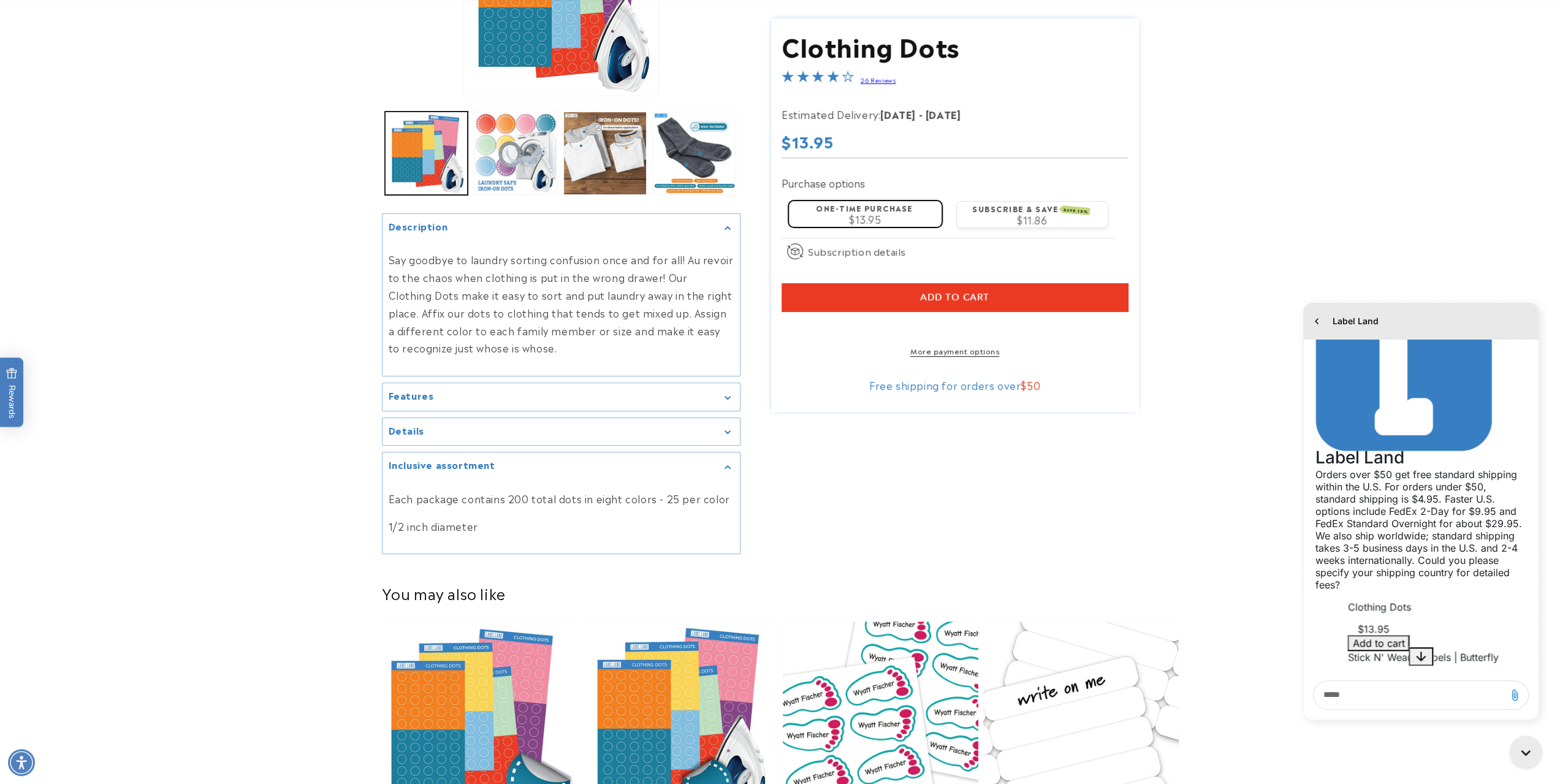
drag, startPoint x: 1051, startPoint y: 494, endPoint x: 1067, endPoint y: 474, distance: 25.6
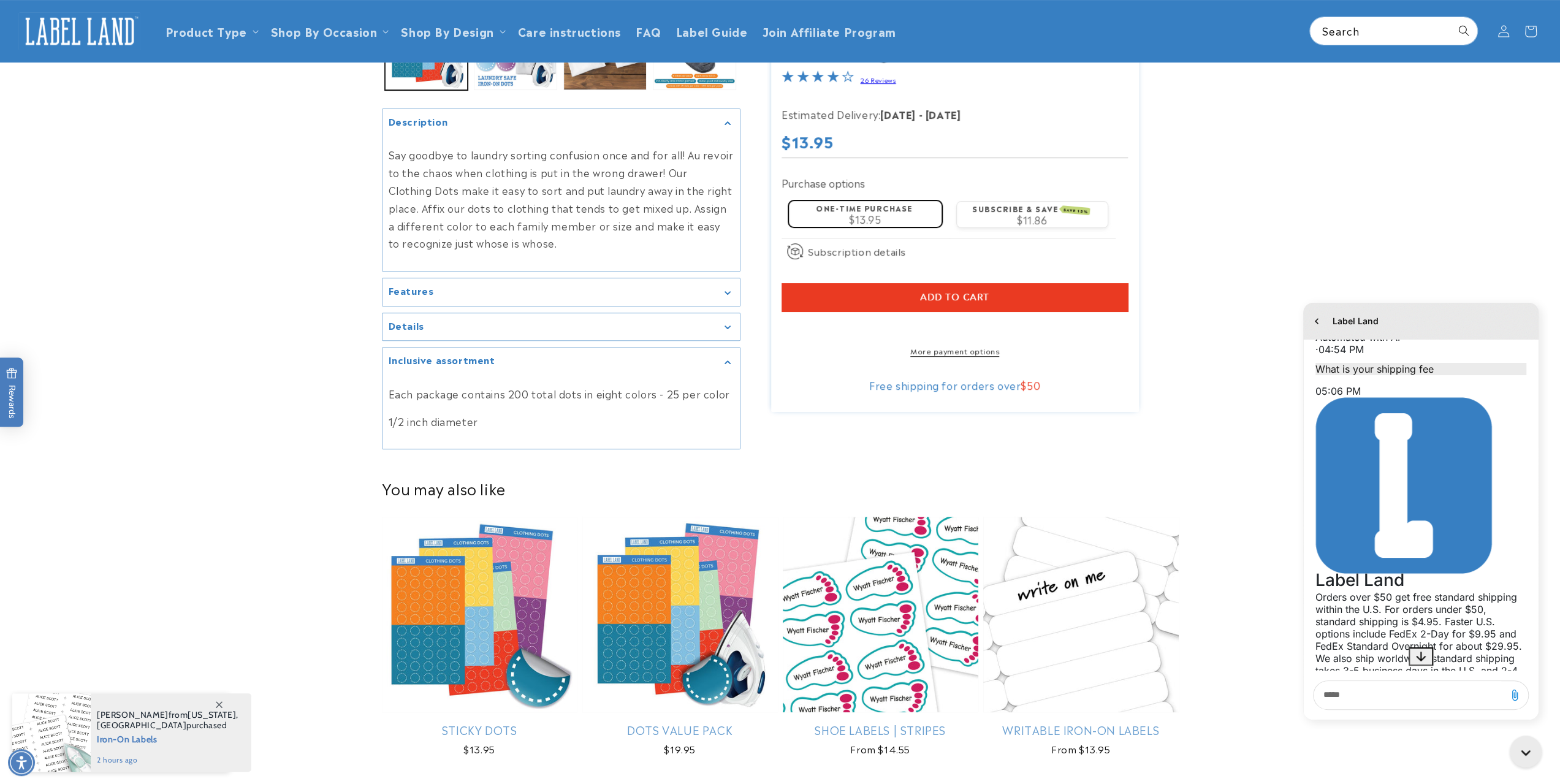
scroll to position [123, 0]
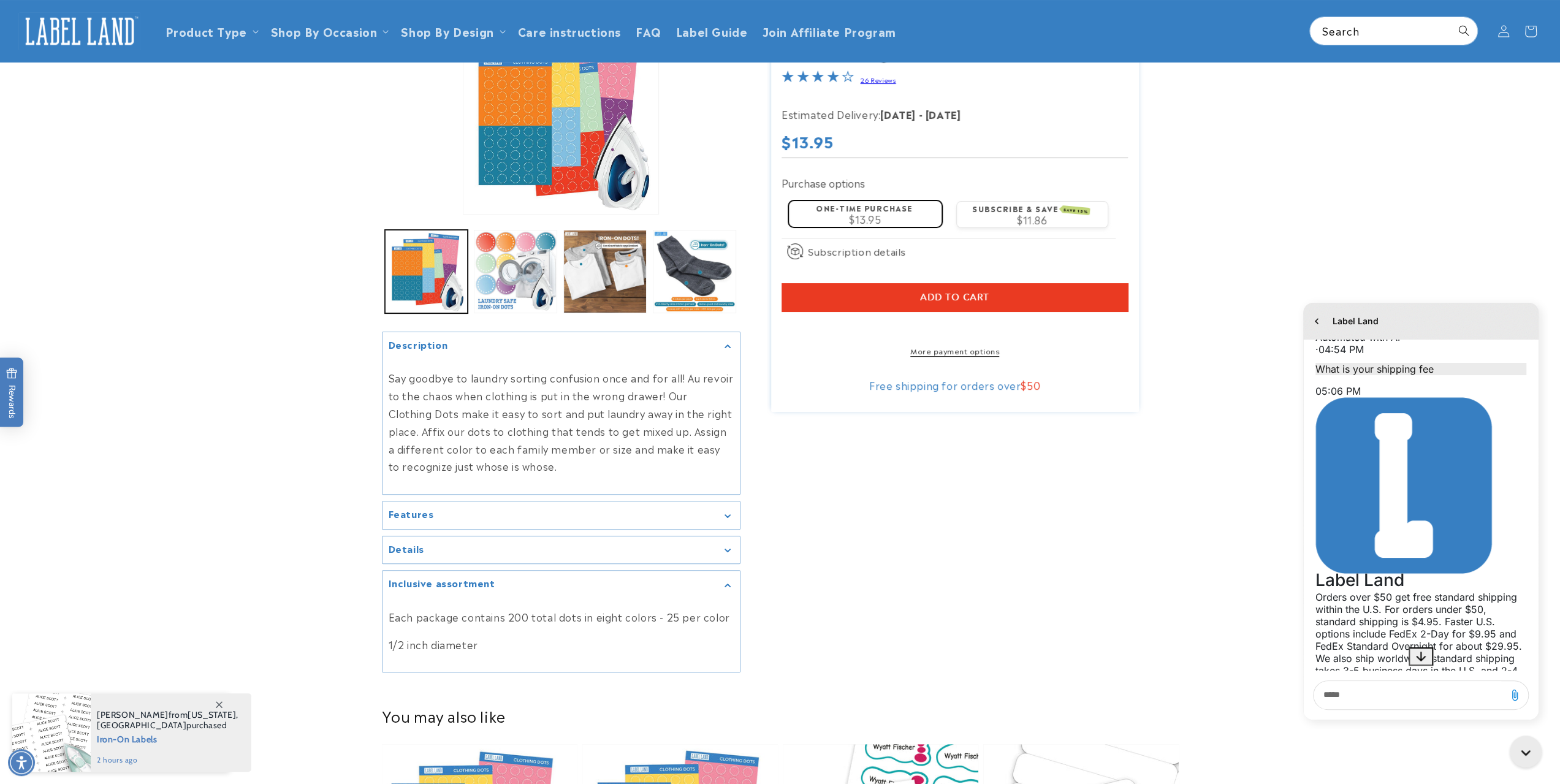
click at [1007, 212] on label "Subscribe & save SAVE 15%" at bounding box center [1031, 208] width 118 height 11
click at [1007, 210] on label "Subscribe & save SAVE 15%" at bounding box center [1031, 208] width 118 height 11
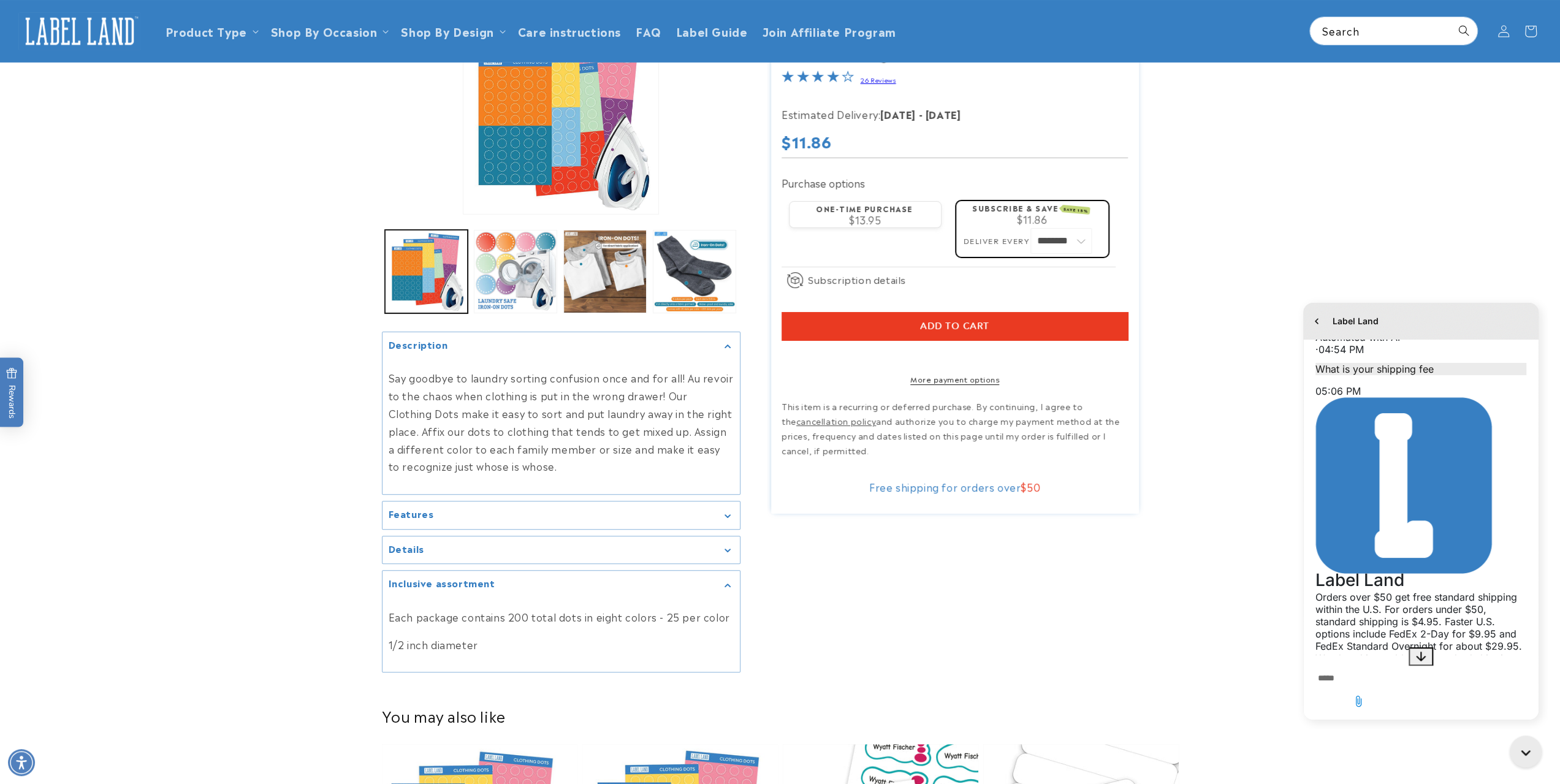
click at [1403, 690] on textarea "live chat message input" at bounding box center [1357, 678] width 91 height 28
type textarea "**********"
drag, startPoint x: 1509, startPoint y: 684, endPoint x: 1528, endPoint y: 690, distance: 19.9
click at [1418, 710] on button "Send message" at bounding box center [1406, 718] width 22 height 16
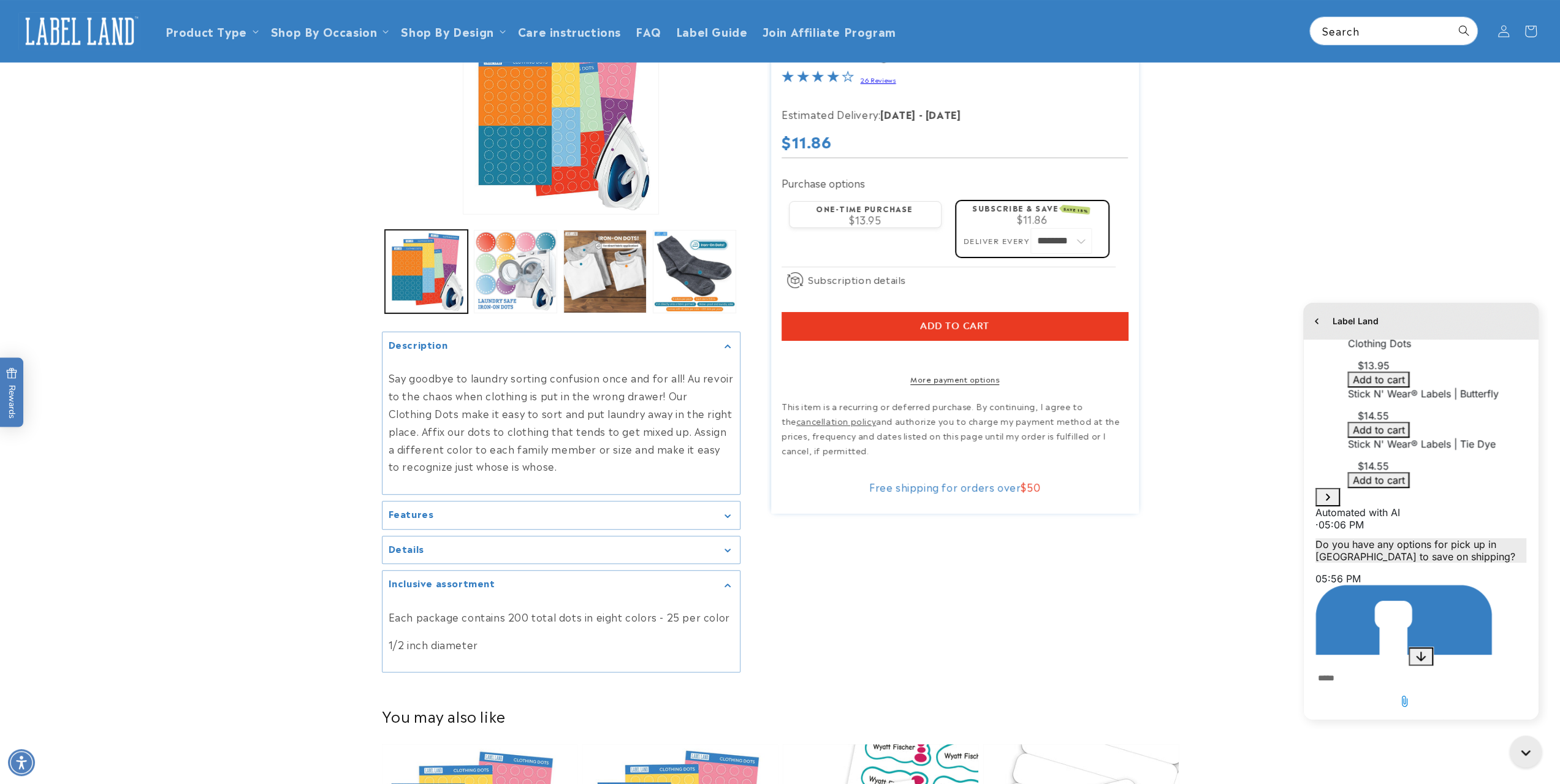
scroll to position [891, 0]
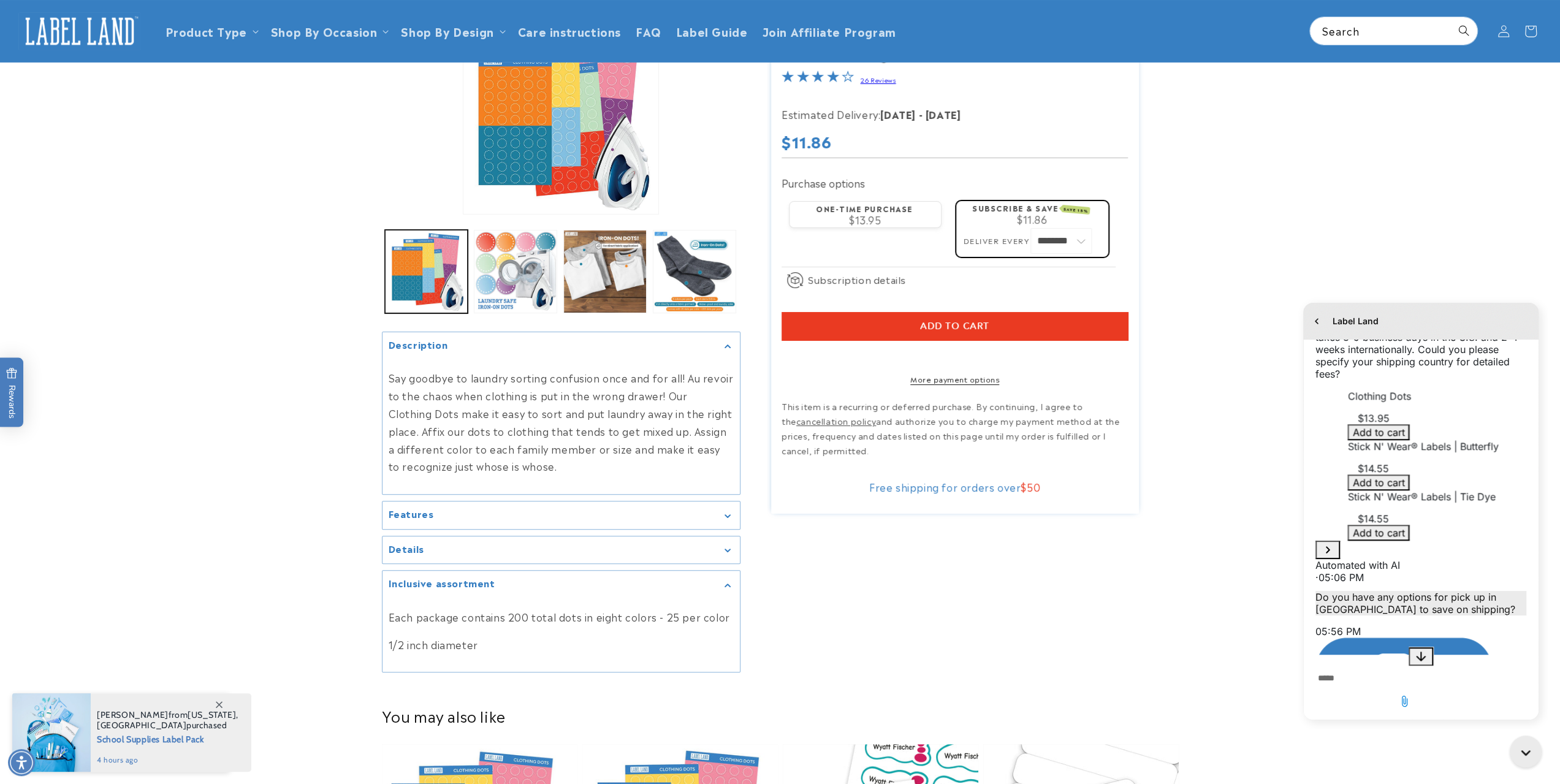
click at [1483, 693] on textarea "live chat message input" at bounding box center [1404, 678] width 183 height 28
type textarea "**********"
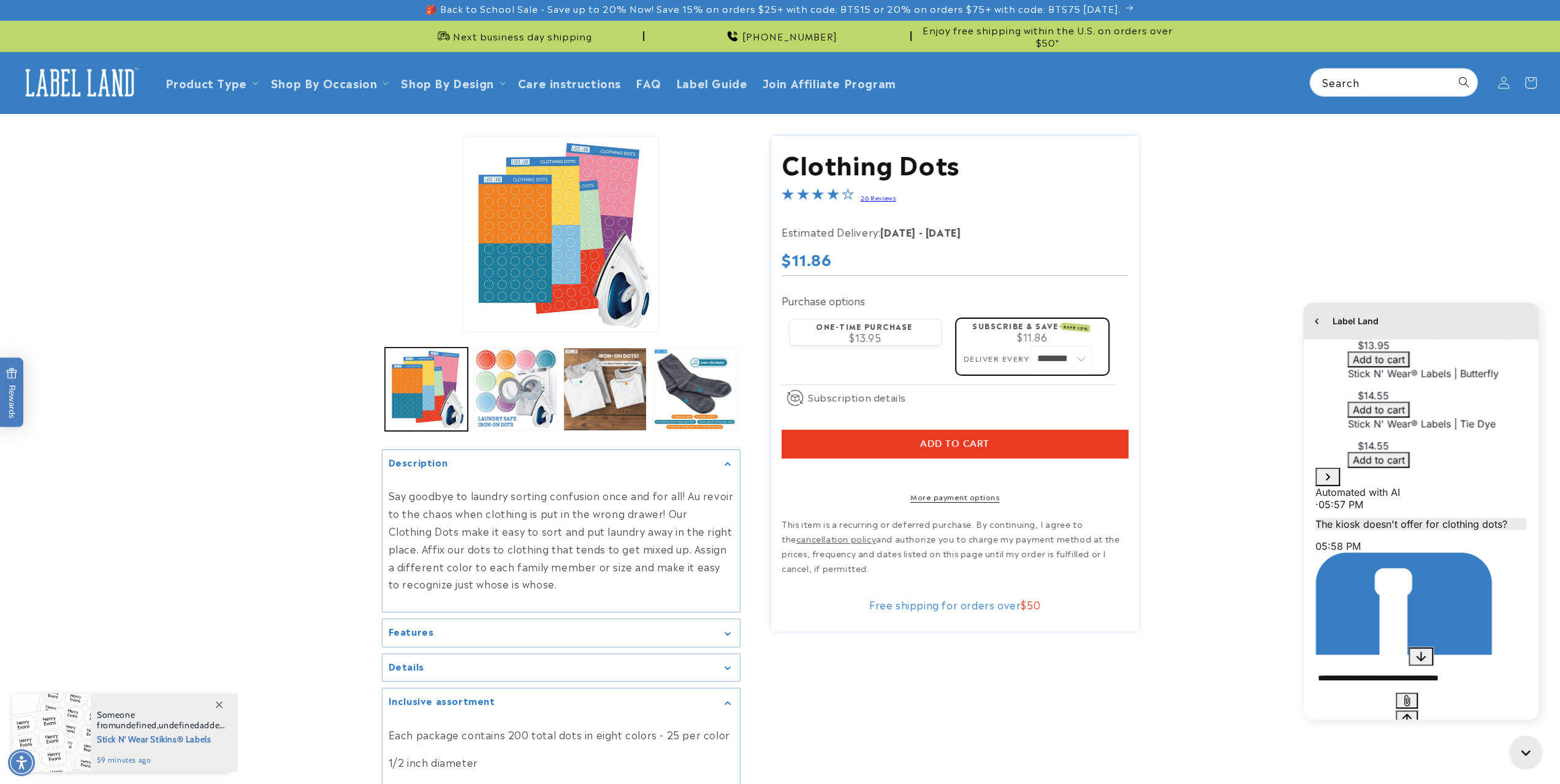
scroll to position [0, 0]
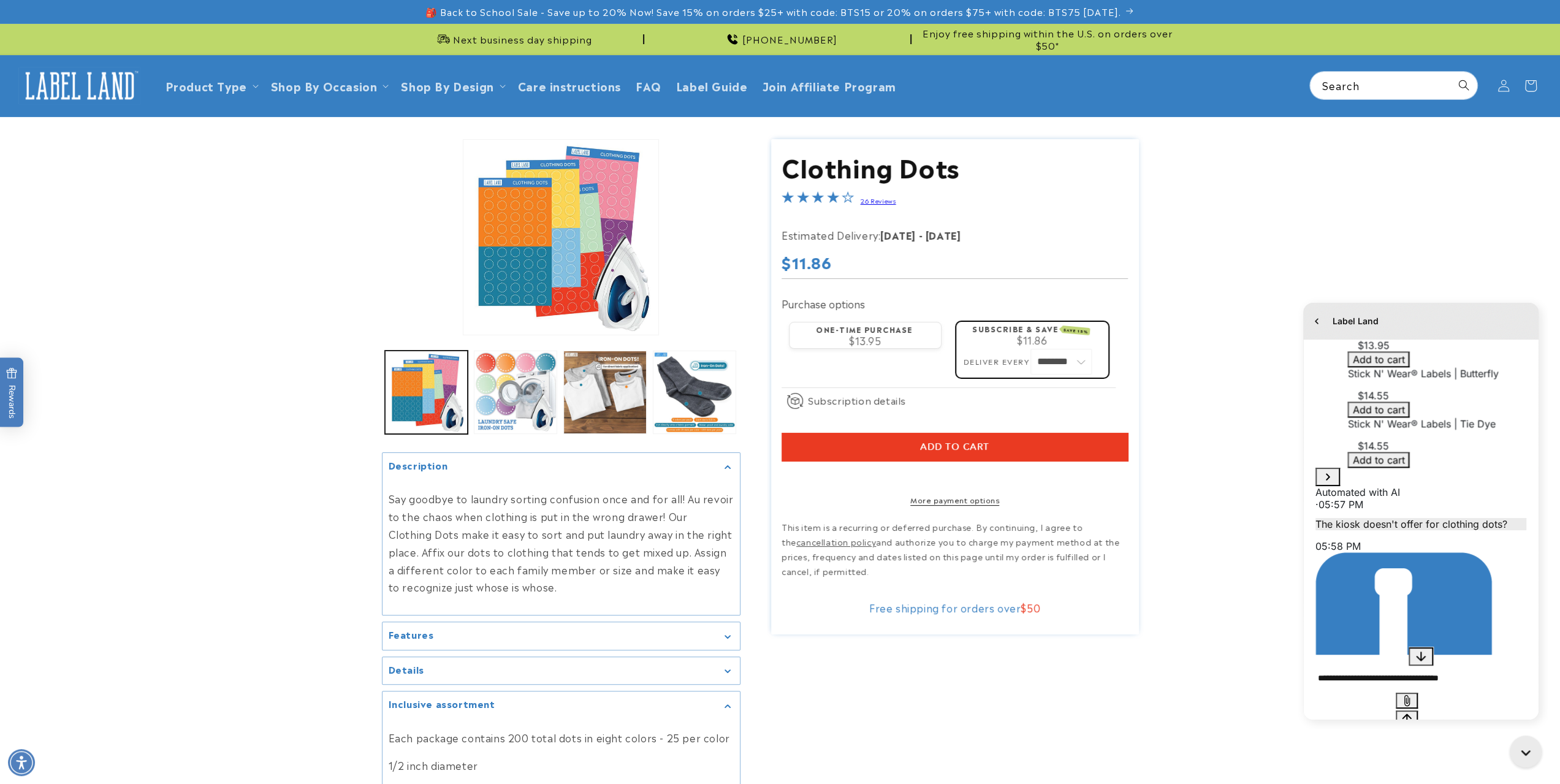
type textarea "**********"
